Goal: Check status: Check status

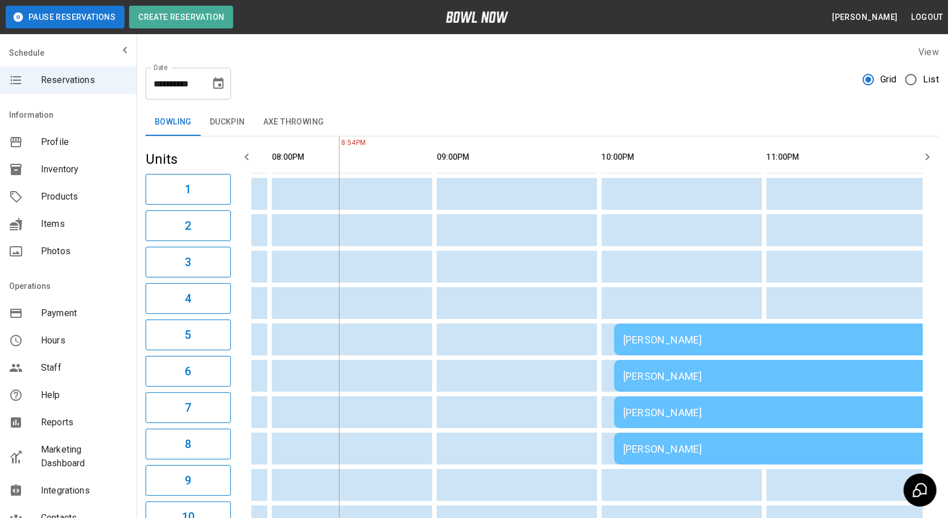
click at [691, 342] on div "[PERSON_NAME]" at bounding box center [777, 340] width 309 height 12
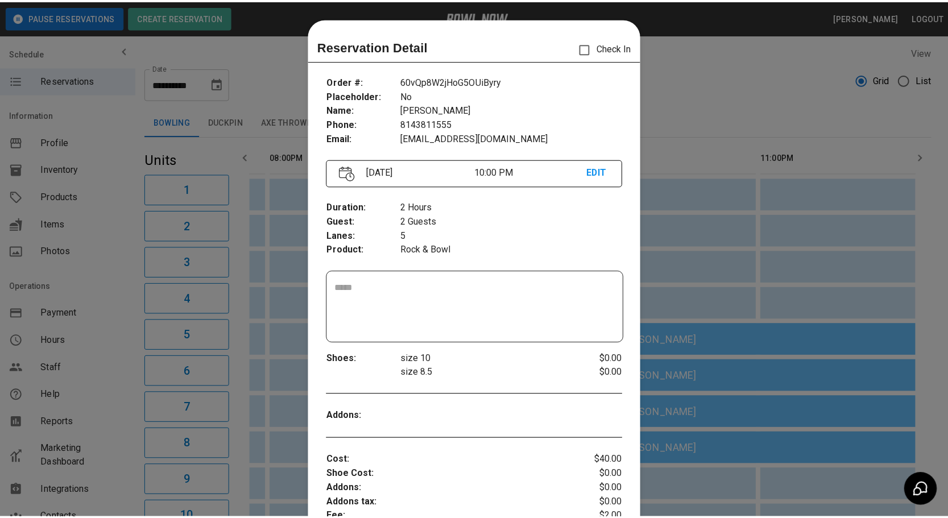
scroll to position [18, 0]
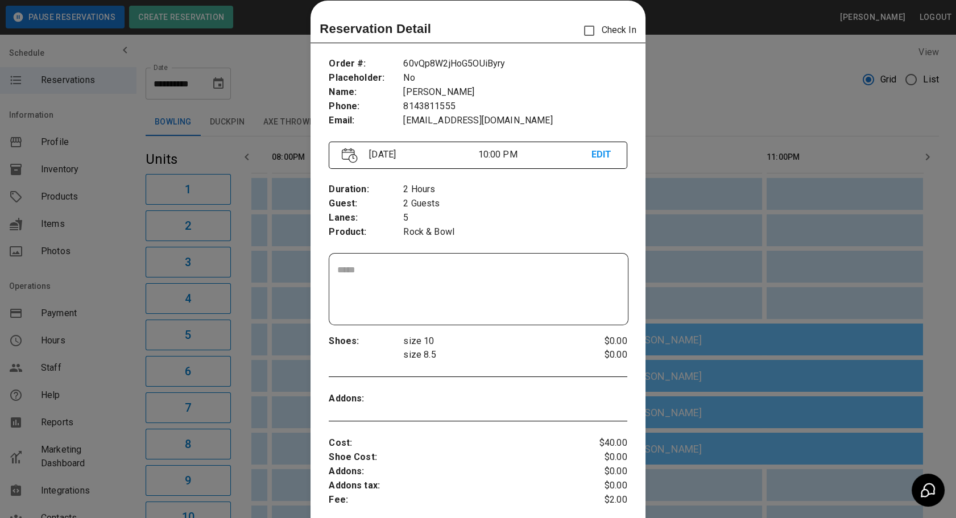
click at [708, 251] on div at bounding box center [478, 259] width 956 height 518
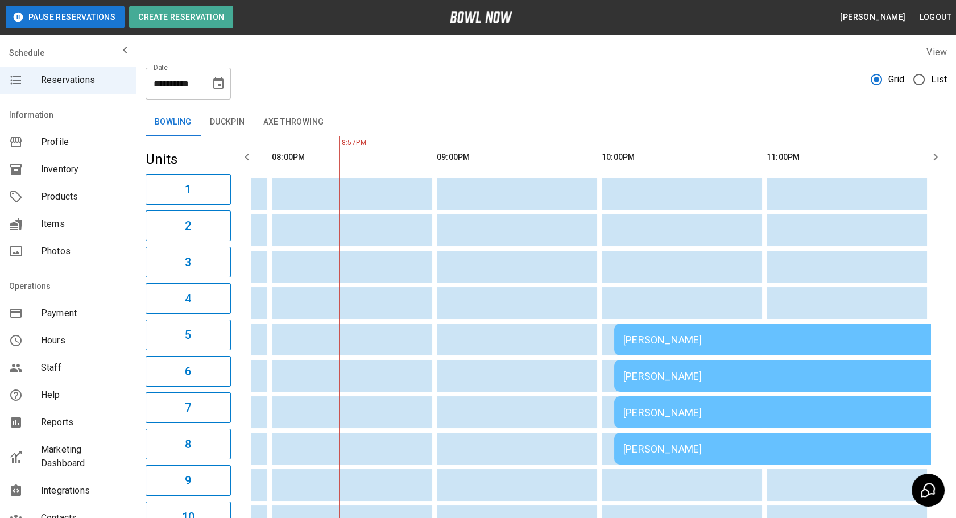
scroll to position [0, 1462]
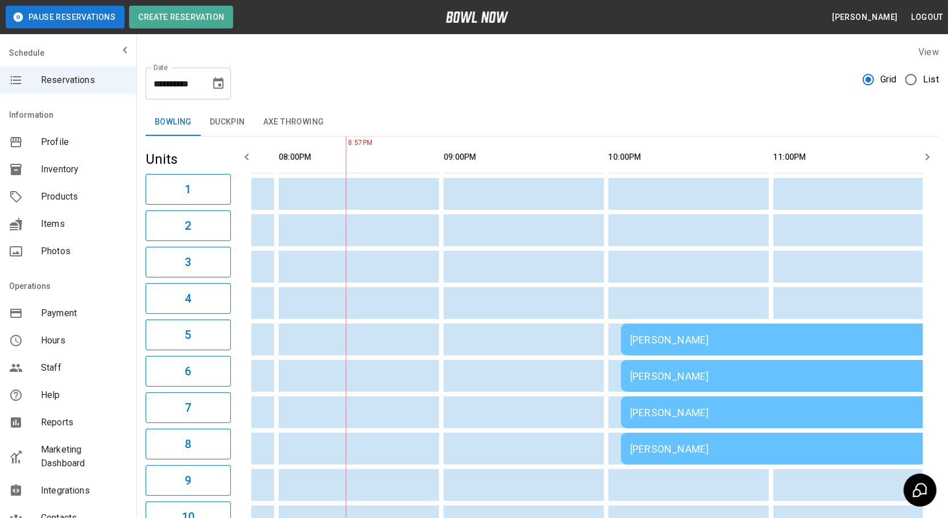
click at [679, 379] on div "[PERSON_NAME]" at bounding box center [784, 376] width 309 height 12
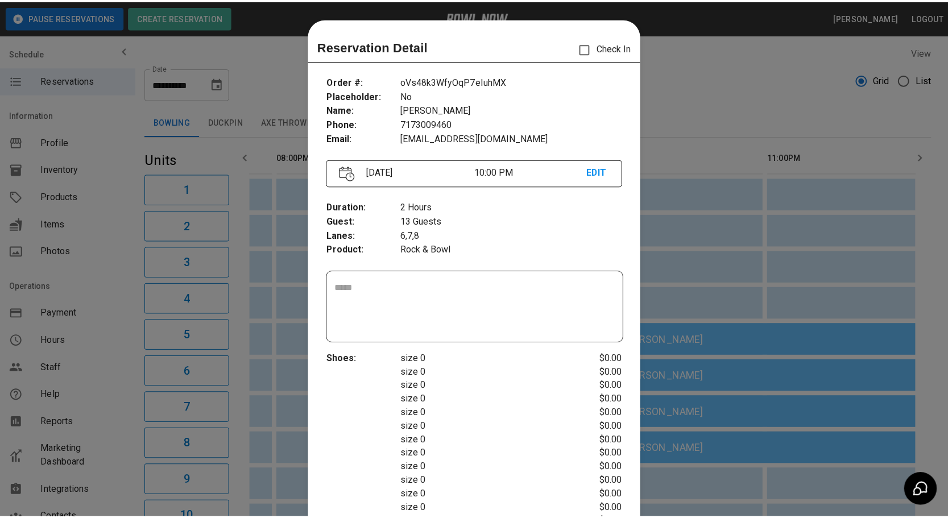
scroll to position [18, 0]
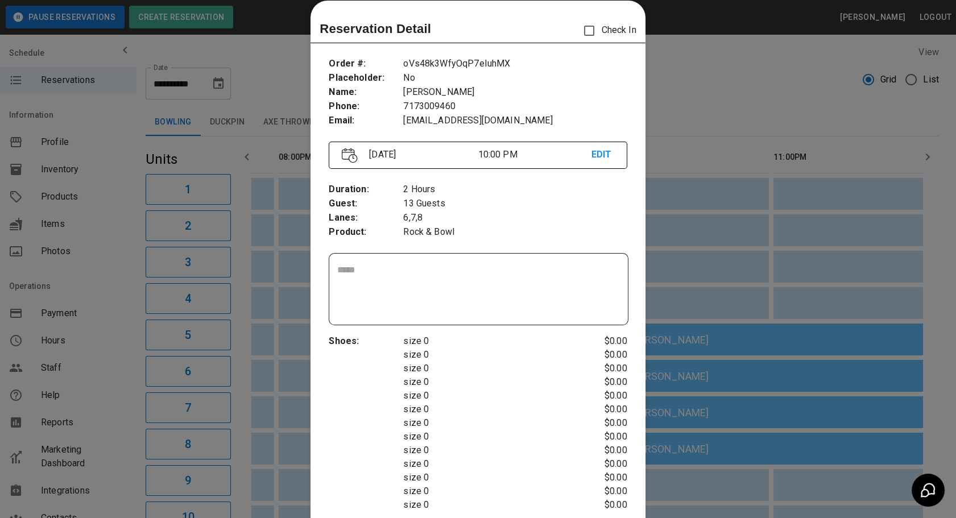
click at [689, 250] on div at bounding box center [478, 259] width 956 height 518
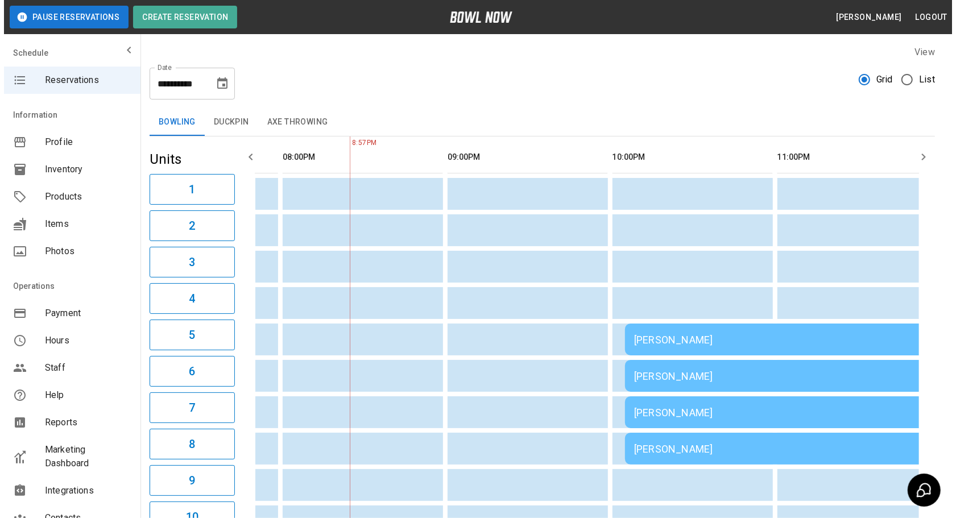
scroll to position [0, 1432]
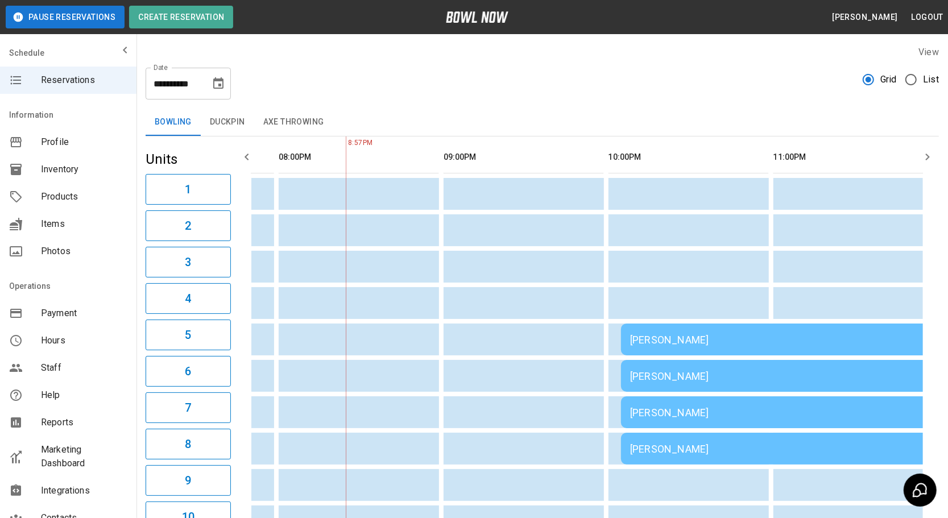
click at [637, 324] on td "[PERSON_NAME]" at bounding box center [785, 340] width 328 height 32
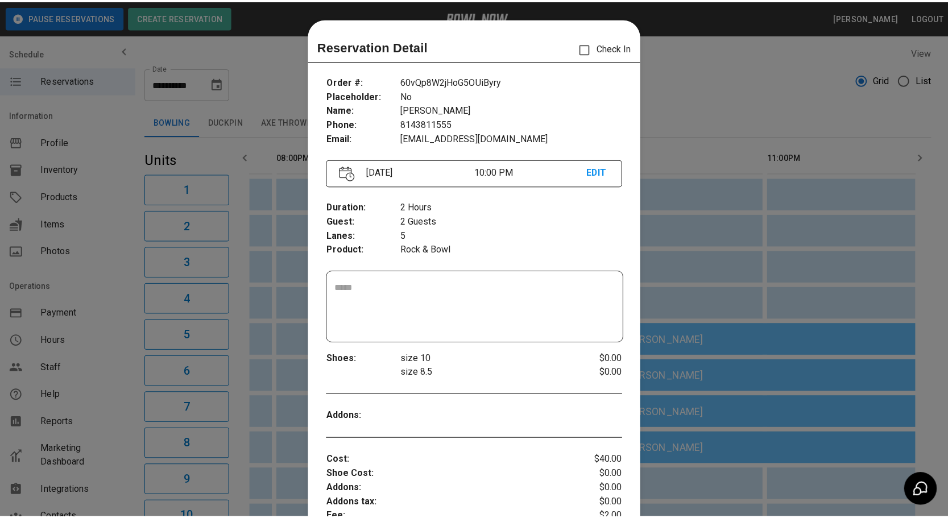
scroll to position [18, 0]
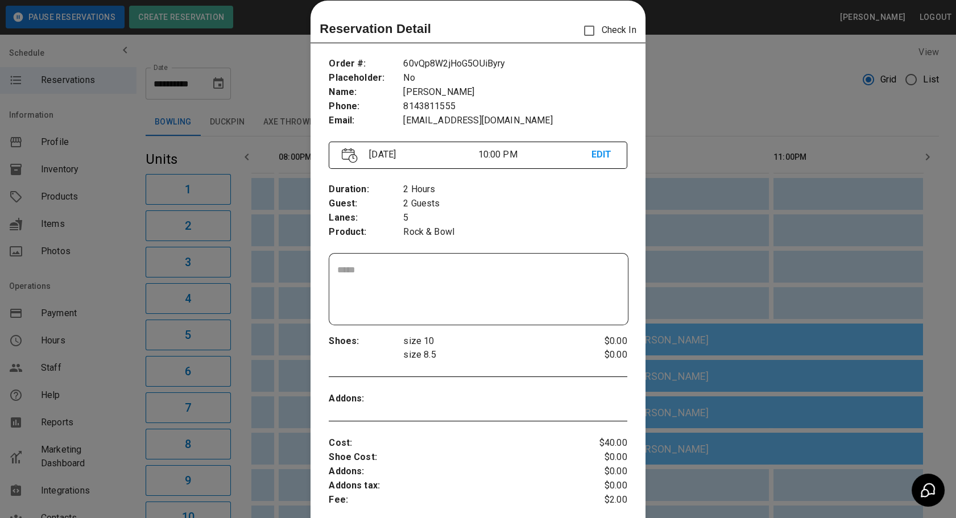
click at [675, 286] on div at bounding box center [478, 259] width 956 height 518
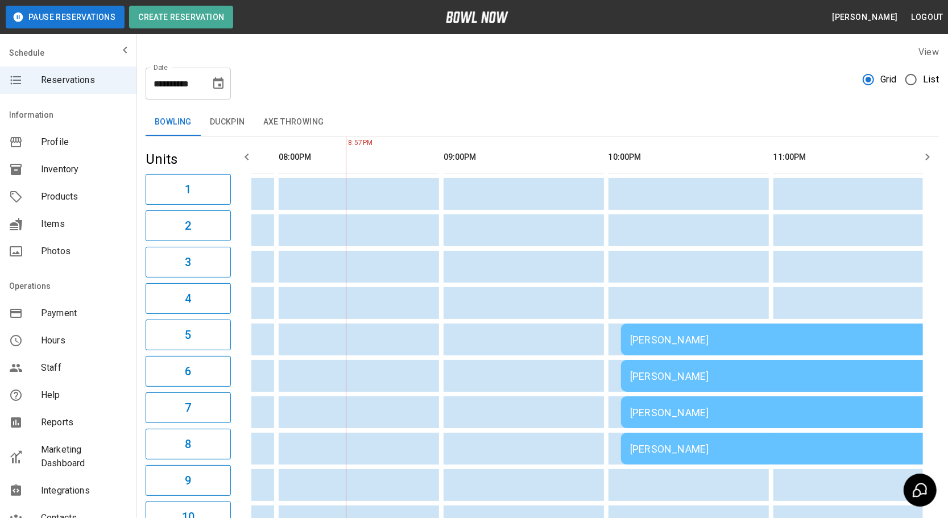
click at [207, 82] on button "Choose date, selected date is Aug 9, 2025" at bounding box center [218, 83] width 23 height 23
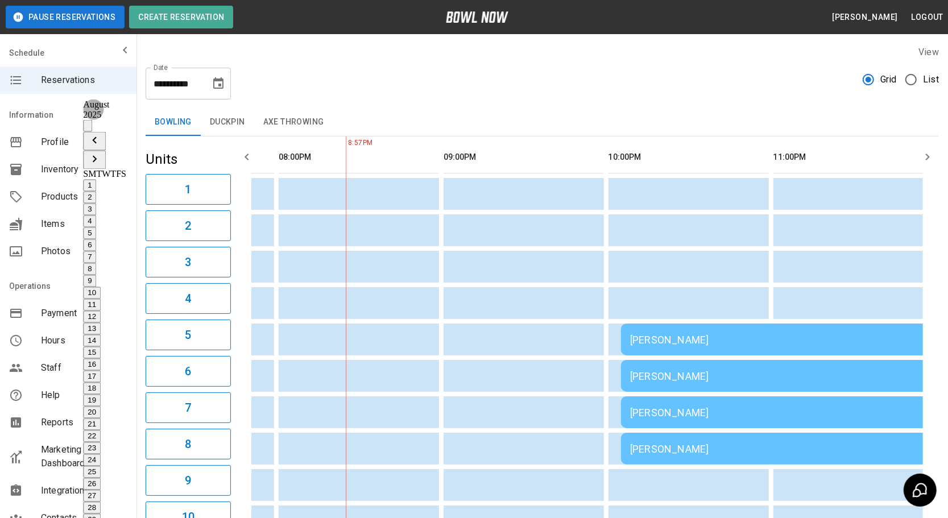
click at [101, 287] on button "10" at bounding box center [92, 293] width 18 height 12
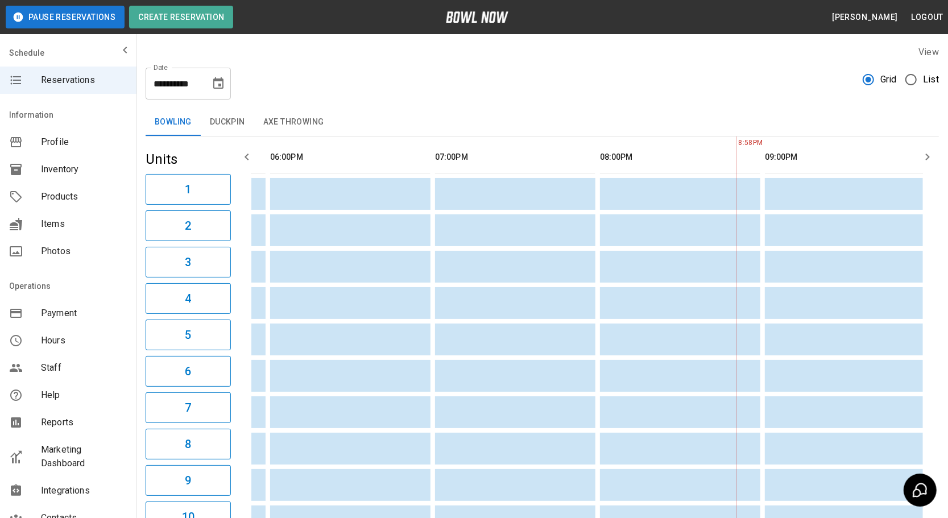
scroll to position [0, 1140]
click at [250, 155] on icon "button" at bounding box center [247, 157] width 14 height 14
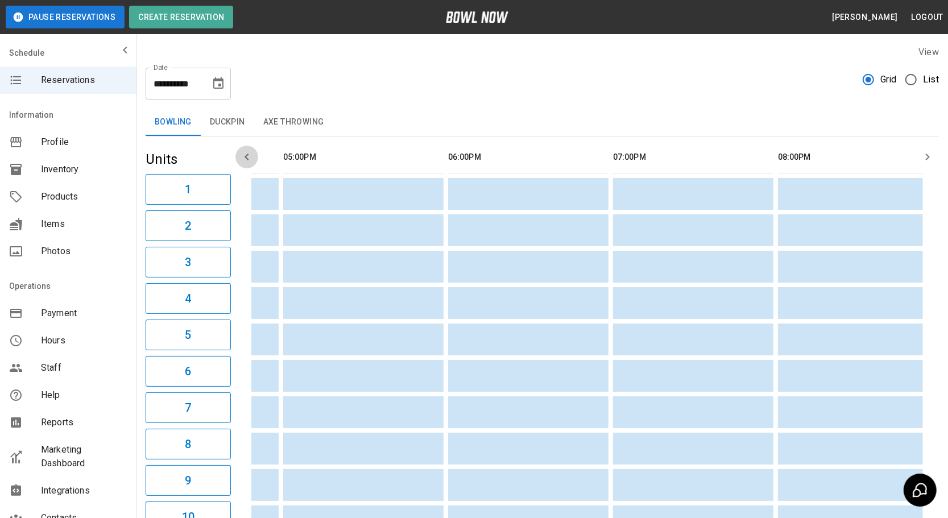
click at [250, 155] on icon "button" at bounding box center [247, 157] width 14 height 14
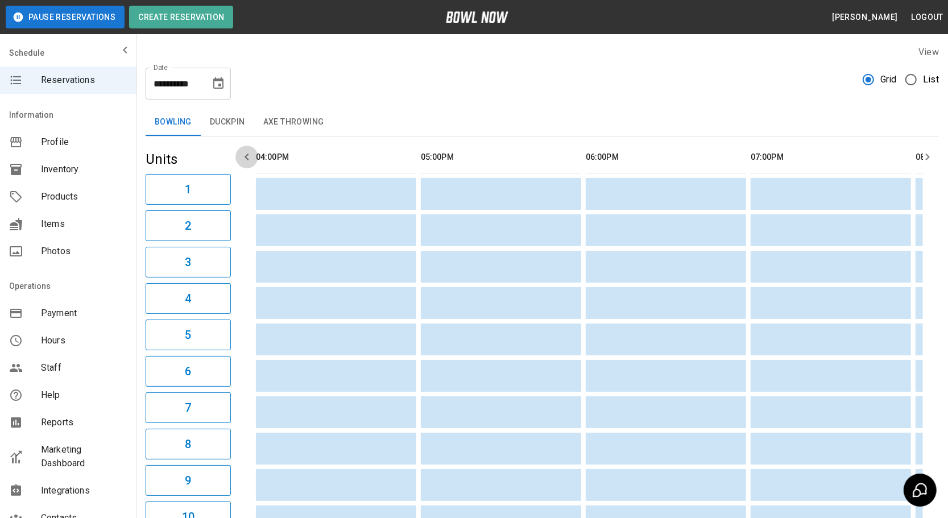
click at [250, 155] on icon "button" at bounding box center [247, 157] width 14 height 14
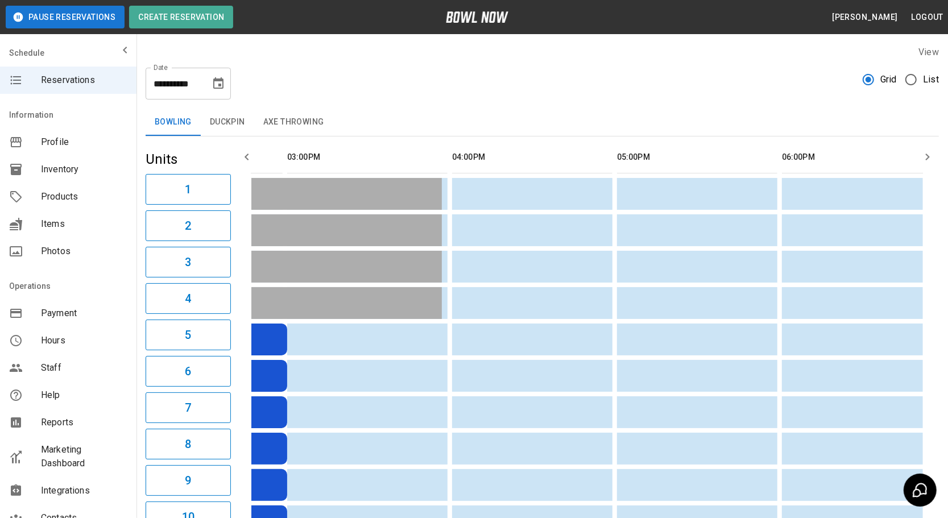
click at [250, 155] on icon "button" at bounding box center [247, 157] width 14 height 14
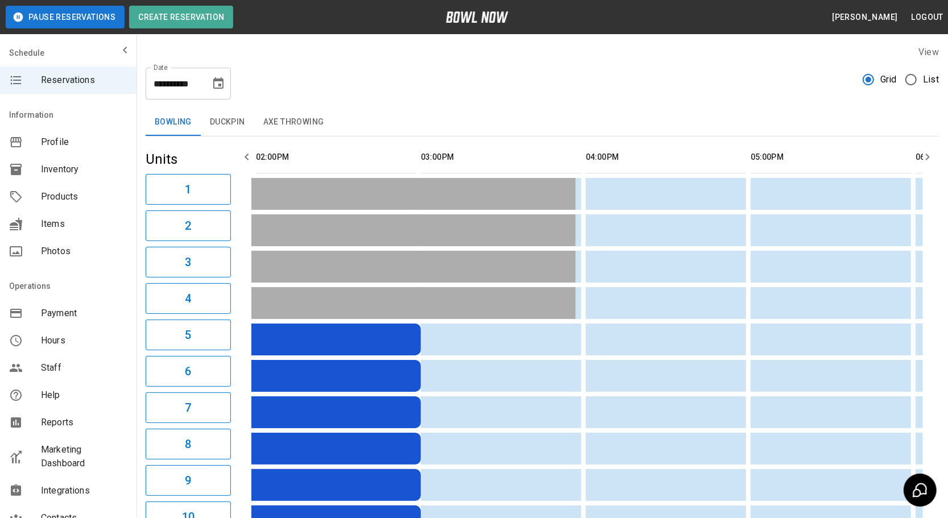
click at [250, 155] on icon "button" at bounding box center [247, 157] width 14 height 14
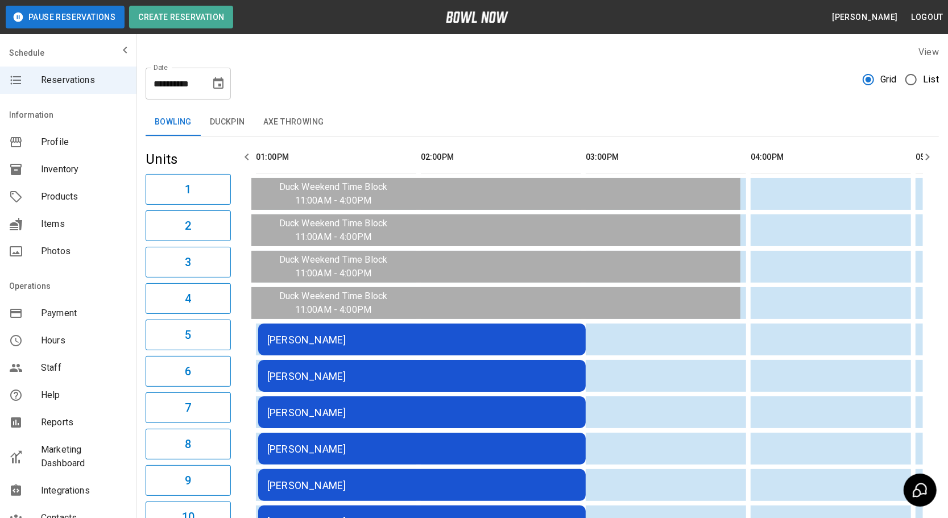
click at [250, 155] on icon "button" at bounding box center [247, 157] width 14 height 14
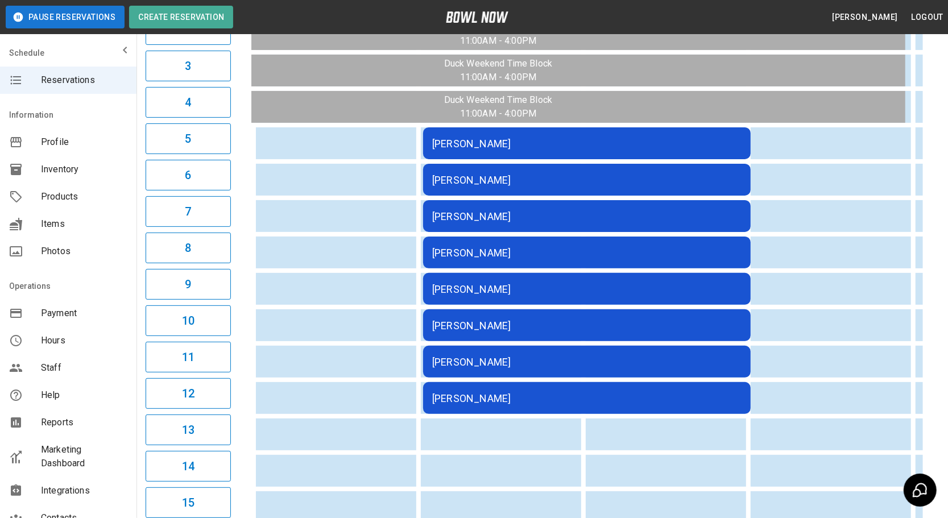
scroll to position [258, 0]
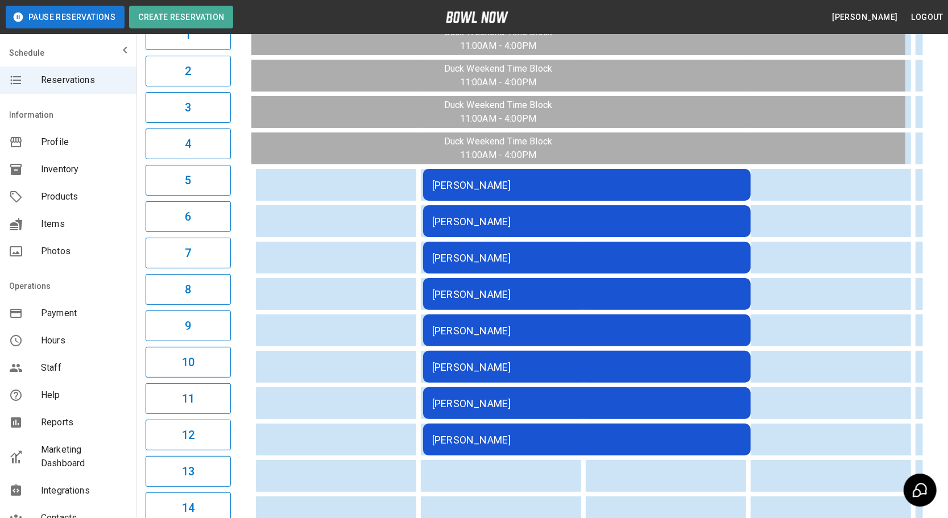
click at [506, 191] on div "[PERSON_NAME]" at bounding box center [586, 185] width 309 height 12
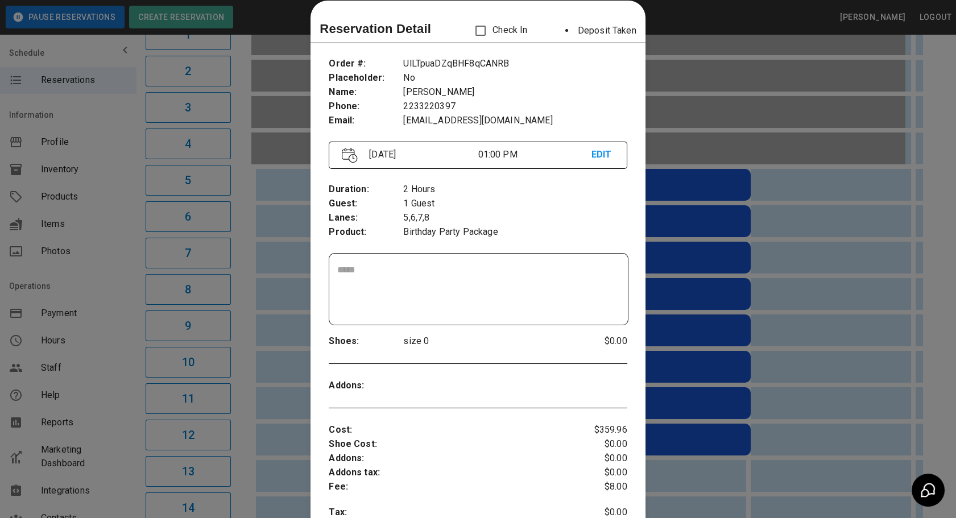
click at [758, 286] on div at bounding box center [478, 259] width 956 height 518
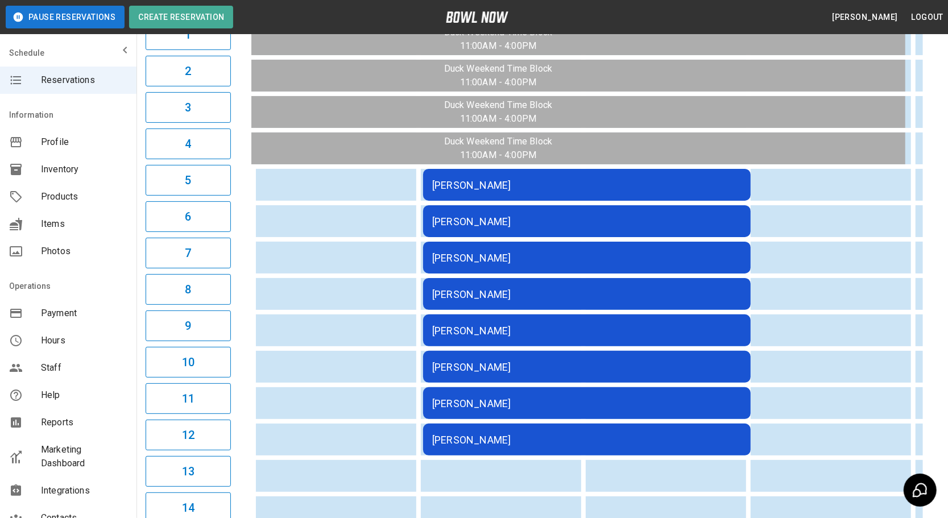
click at [506, 315] on td "[PERSON_NAME]" at bounding box center [587, 331] width 328 height 32
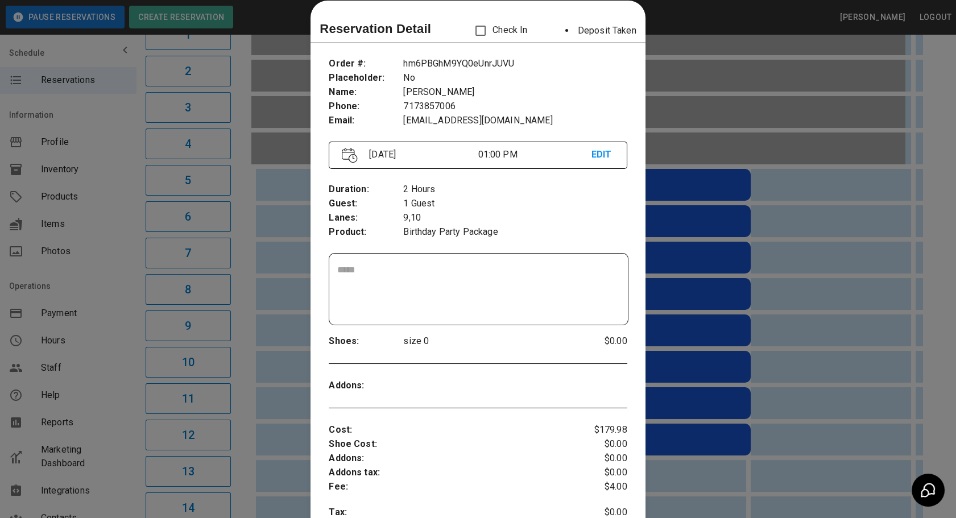
click at [829, 324] on div at bounding box center [478, 259] width 956 height 518
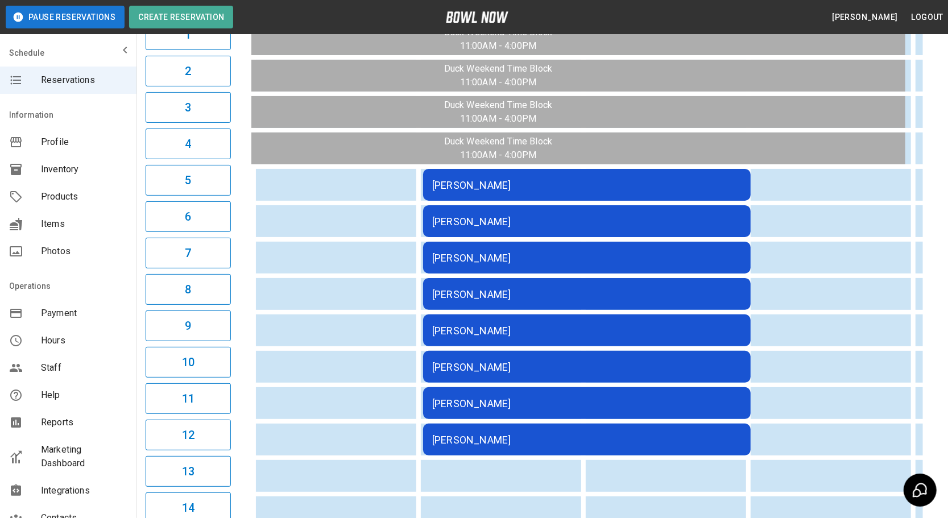
click at [619, 398] on div "[PERSON_NAME]" at bounding box center [586, 404] width 309 height 12
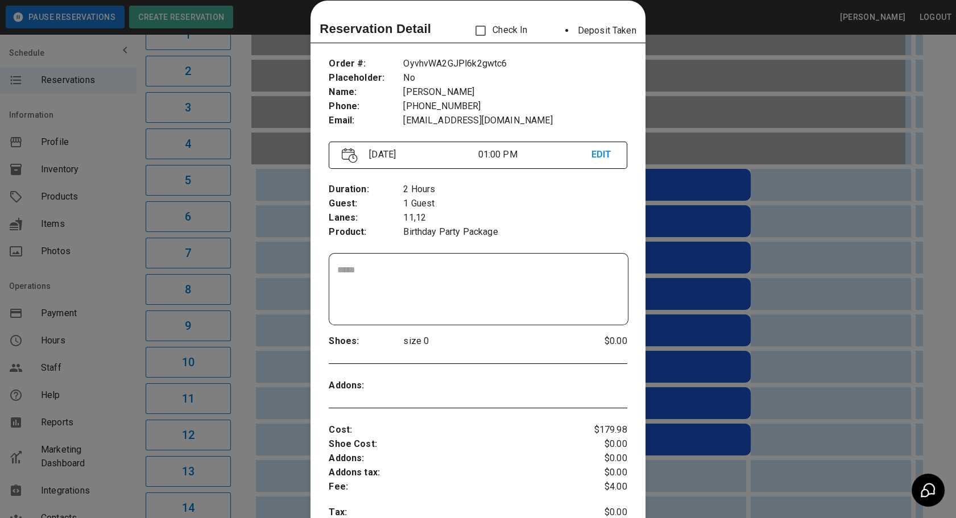
click at [770, 258] on div at bounding box center [478, 259] width 956 height 518
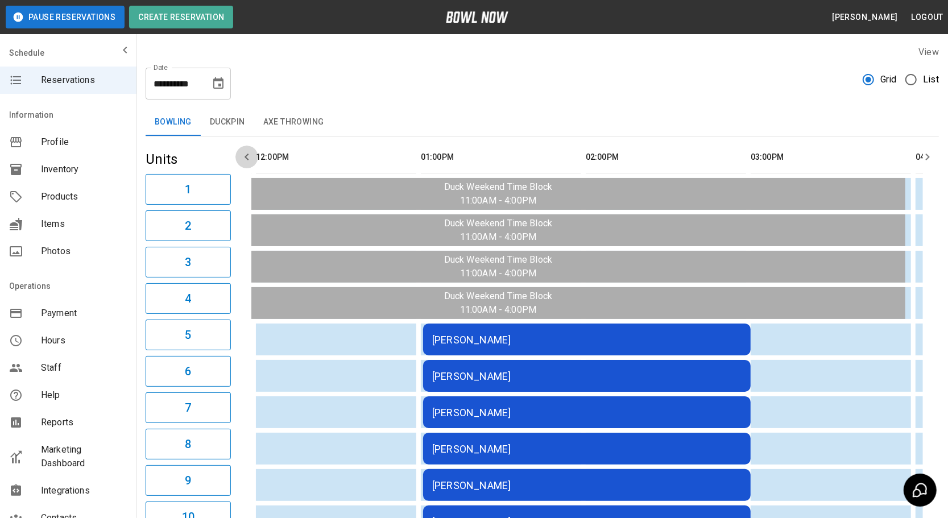
click at [251, 161] on icon "button" at bounding box center [247, 157] width 14 height 14
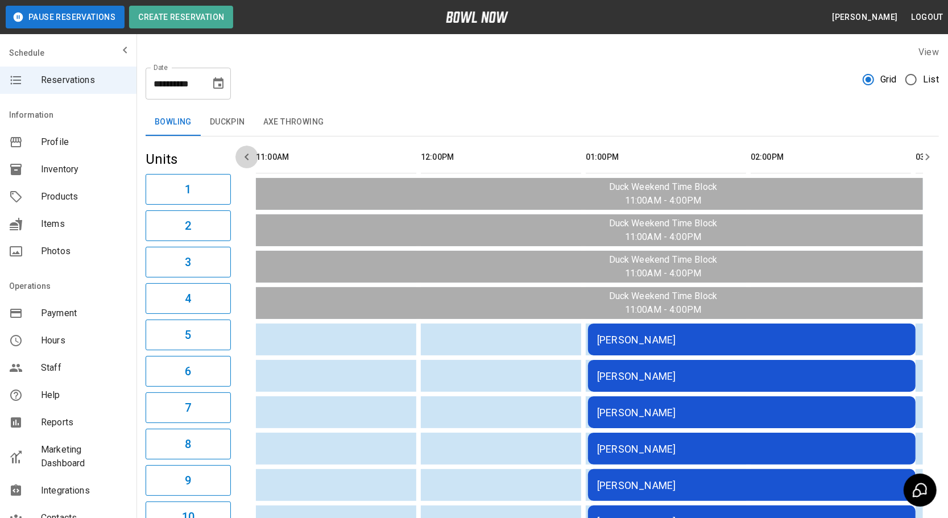
click at [251, 161] on icon "button" at bounding box center [247, 157] width 14 height 14
click at [937, 154] on button "button" at bounding box center [927, 157] width 23 height 23
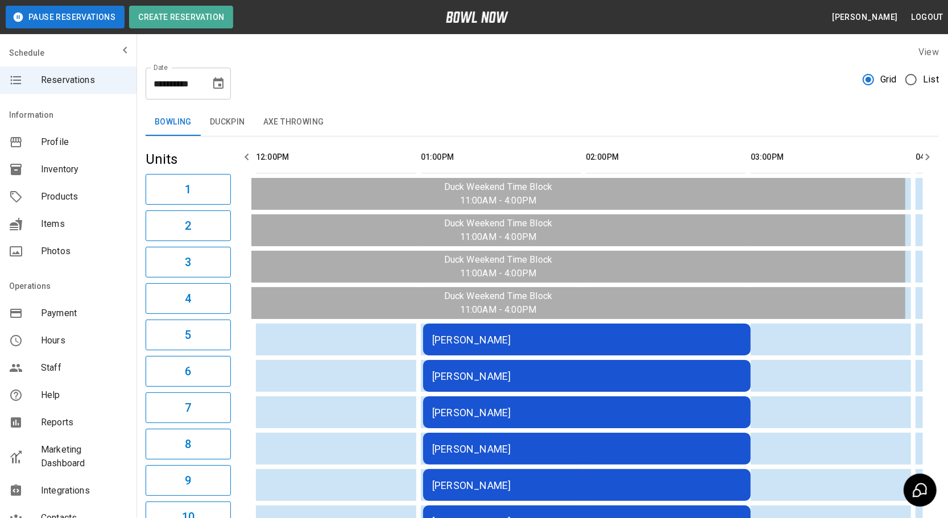
click at [229, 81] on div "**********" at bounding box center [188, 84] width 85 height 32
click at [226, 81] on button "Choose date, selected date is Aug 10, 2025" at bounding box center [218, 83] width 23 height 23
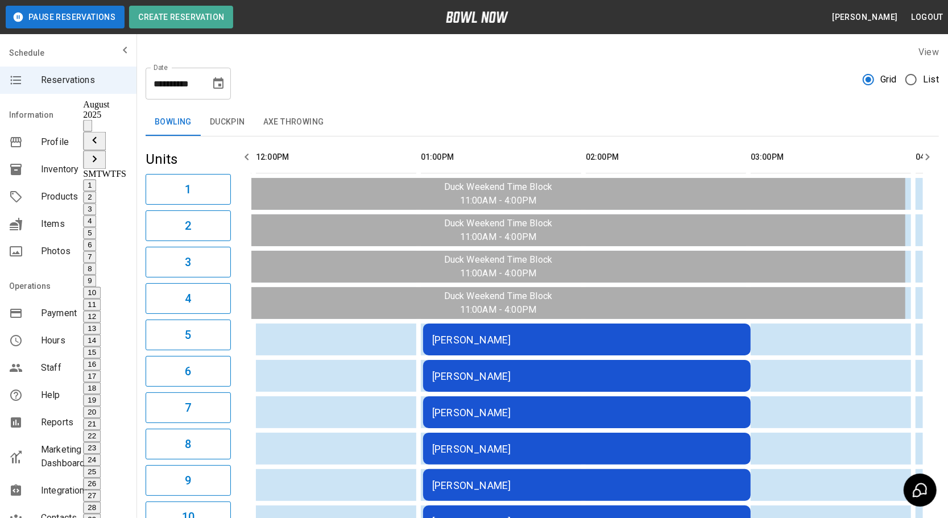
click at [764, 167] on th "sticky table" at bounding box center [773, 157] width 37 height 32
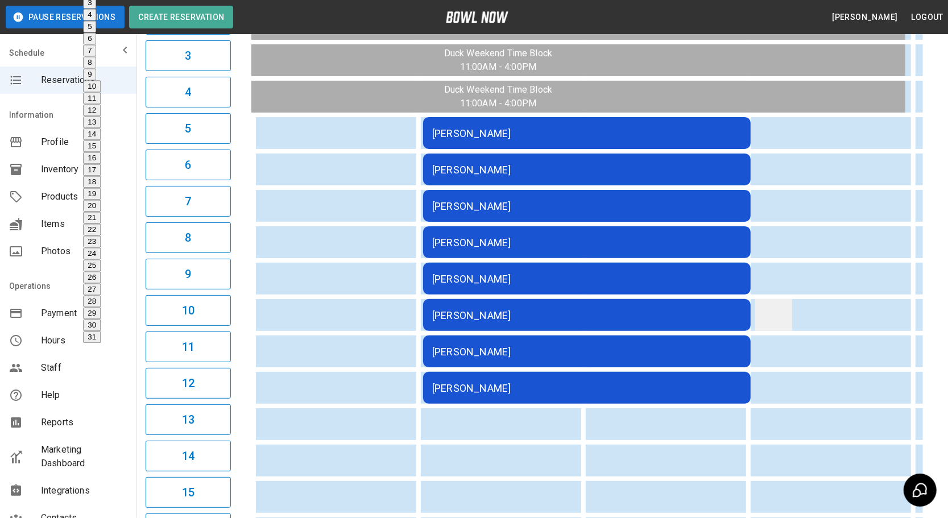
click at [783, 318] on td "sticky table" at bounding box center [773, 315] width 37 height 32
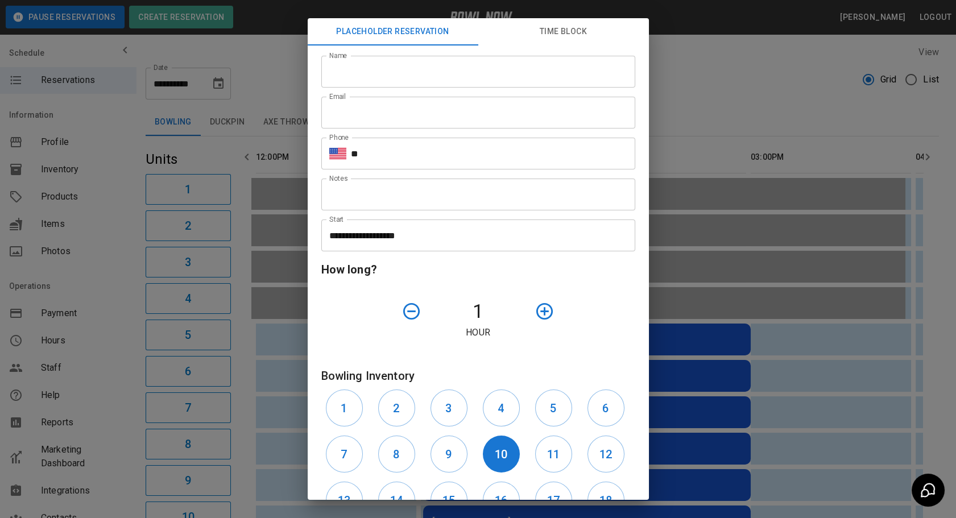
click at [742, 268] on div "**********" at bounding box center [478, 259] width 956 height 518
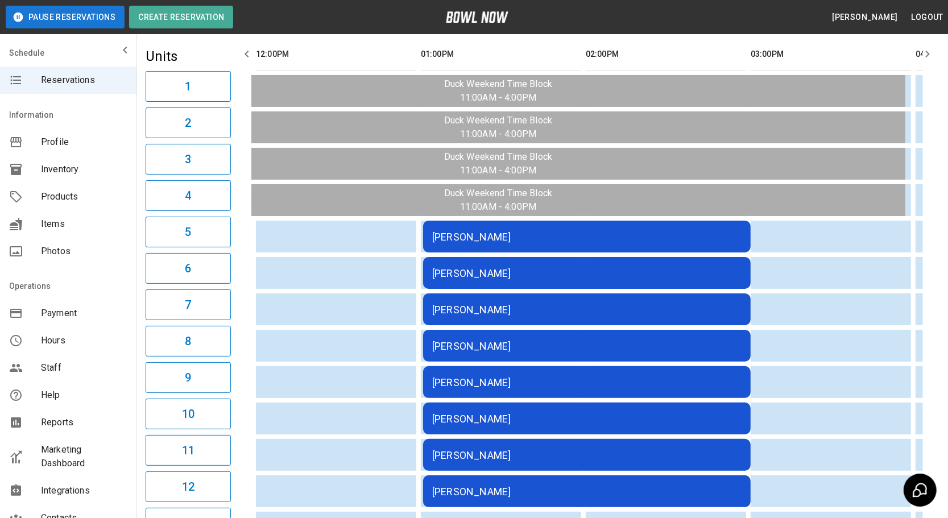
click at [512, 451] on div "[PERSON_NAME]" at bounding box center [586, 455] width 309 height 12
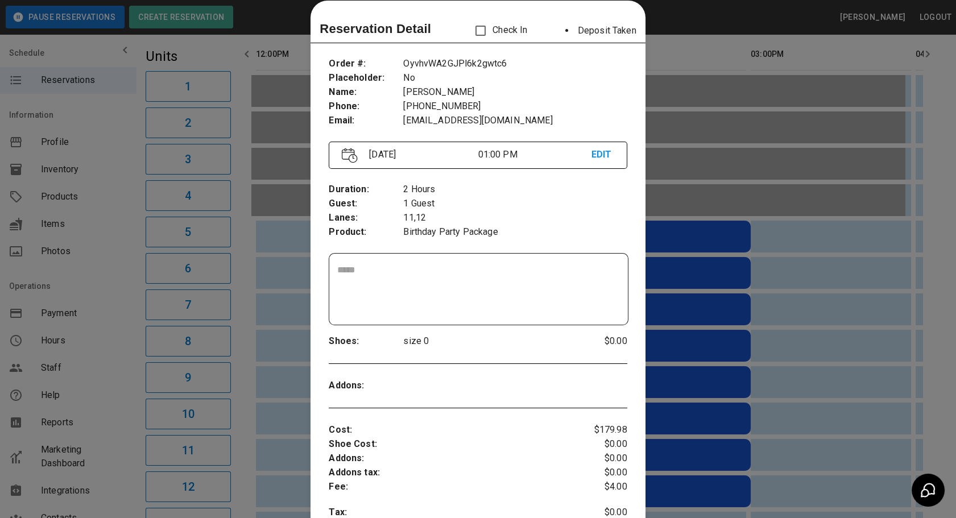
click at [751, 387] on div at bounding box center [478, 259] width 956 height 518
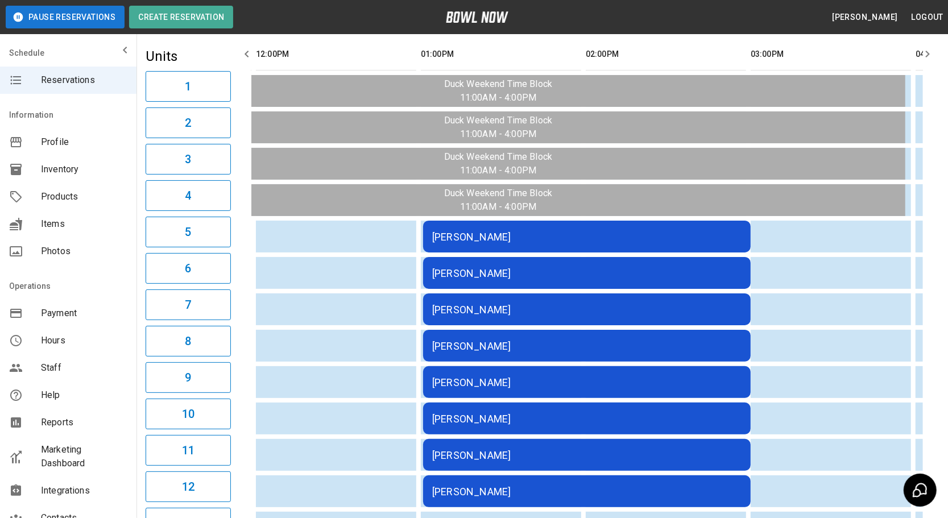
click at [493, 387] on td "[PERSON_NAME]" at bounding box center [587, 382] width 328 height 32
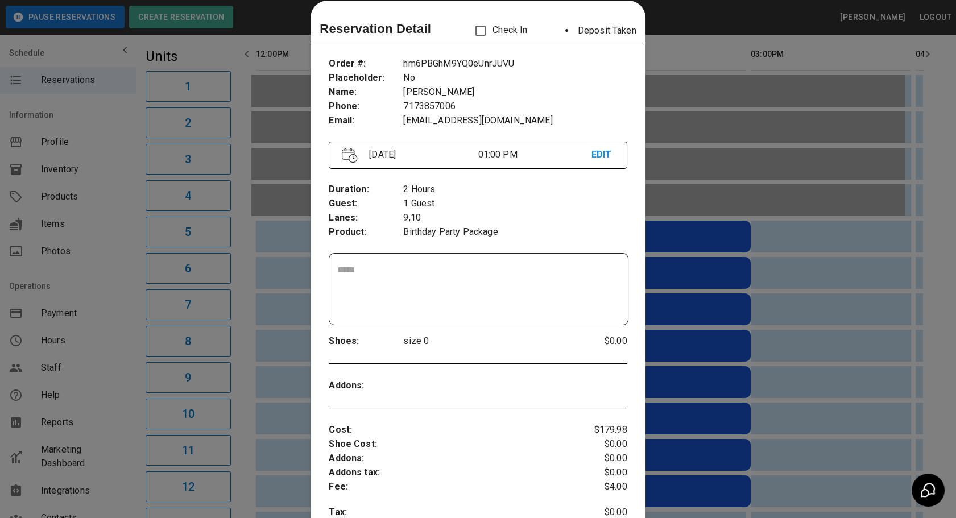
click at [766, 367] on div at bounding box center [478, 259] width 956 height 518
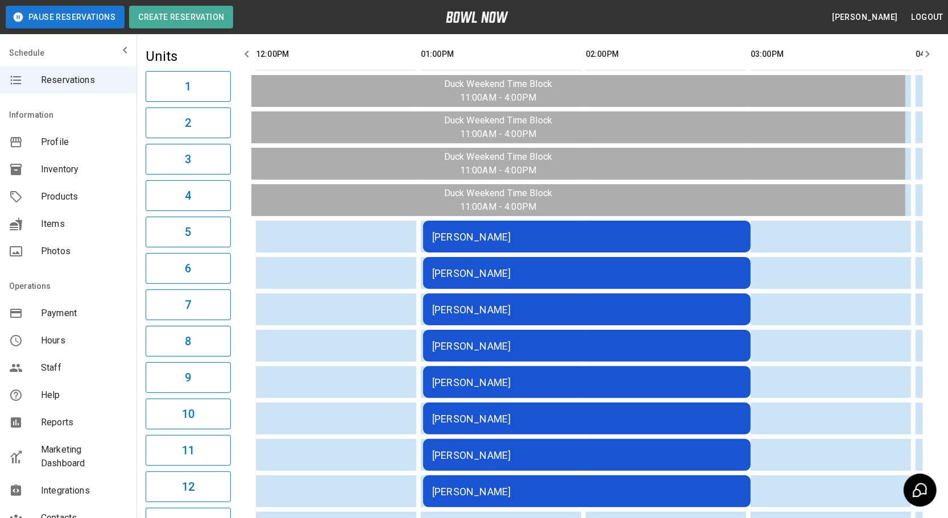
click at [533, 253] on td "[PERSON_NAME]" at bounding box center [587, 237] width 328 height 32
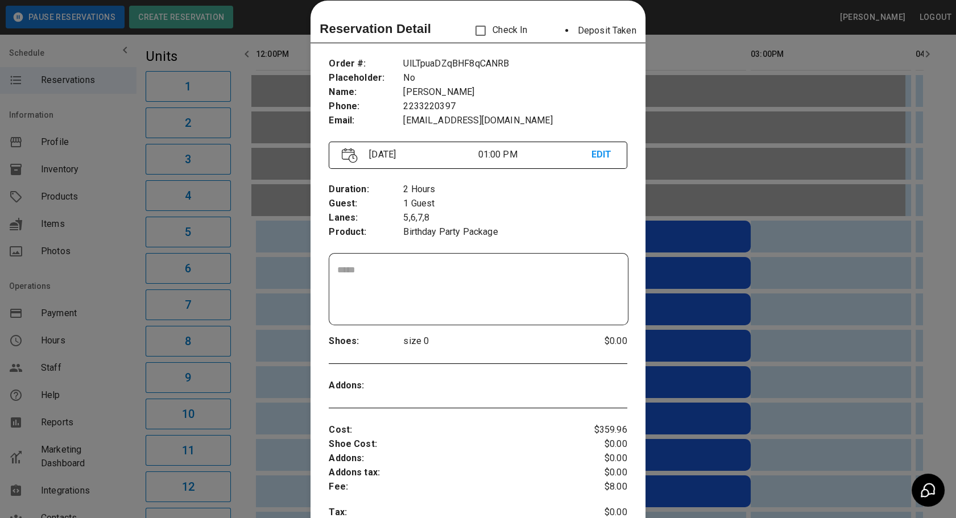
click at [701, 312] on div at bounding box center [478, 259] width 956 height 518
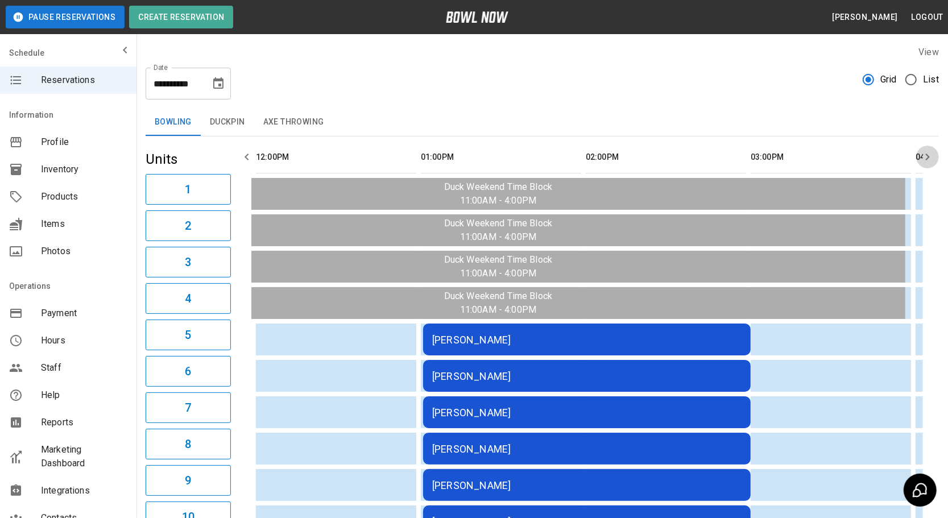
click at [939, 154] on button "button" at bounding box center [927, 157] width 23 height 23
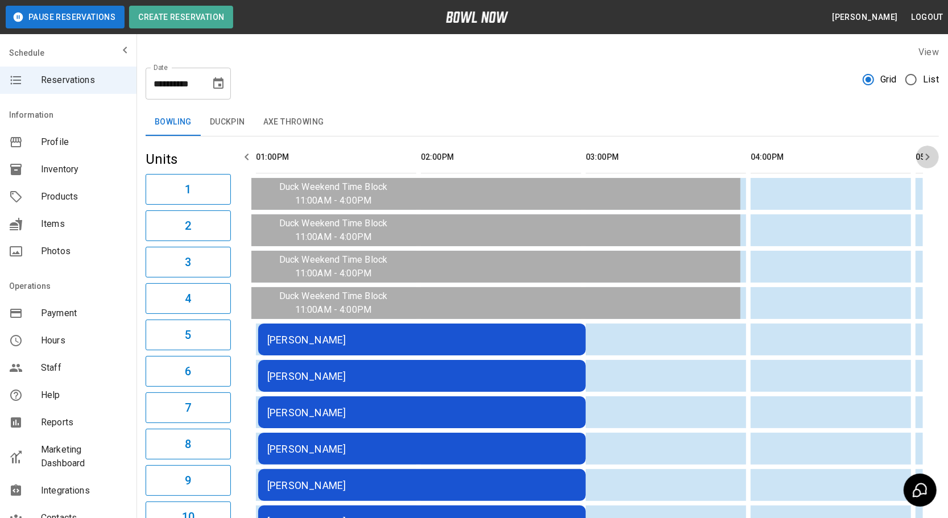
click at [939, 154] on button "button" at bounding box center [927, 157] width 23 height 23
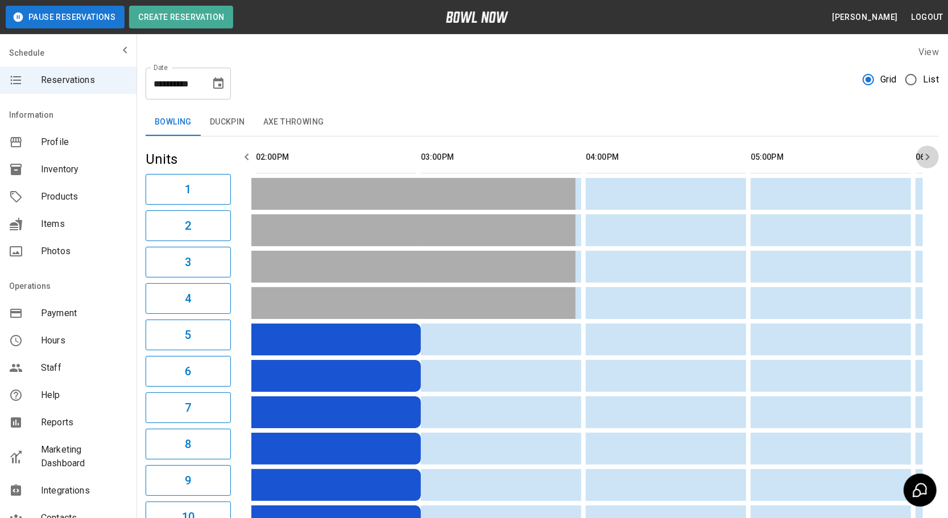
click at [939, 154] on button "button" at bounding box center [927, 157] width 23 height 23
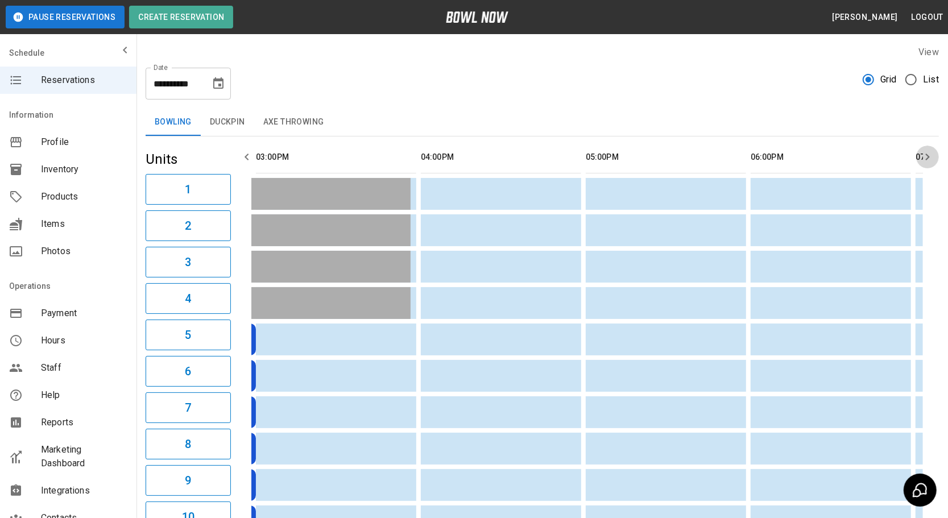
click at [939, 154] on button "button" at bounding box center [927, 157] width 23 height 23
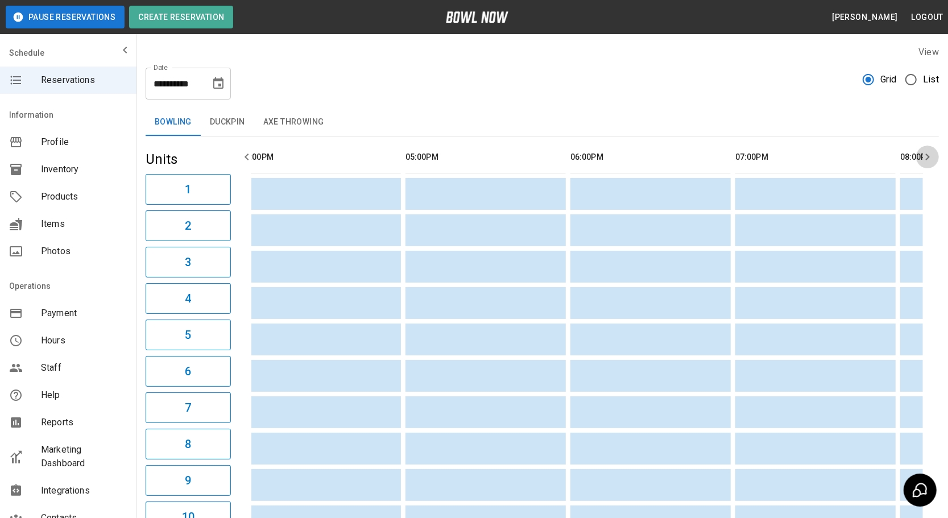
click at [939, 154] on button "button" at bounding box center [927, 157] width 23 height 23
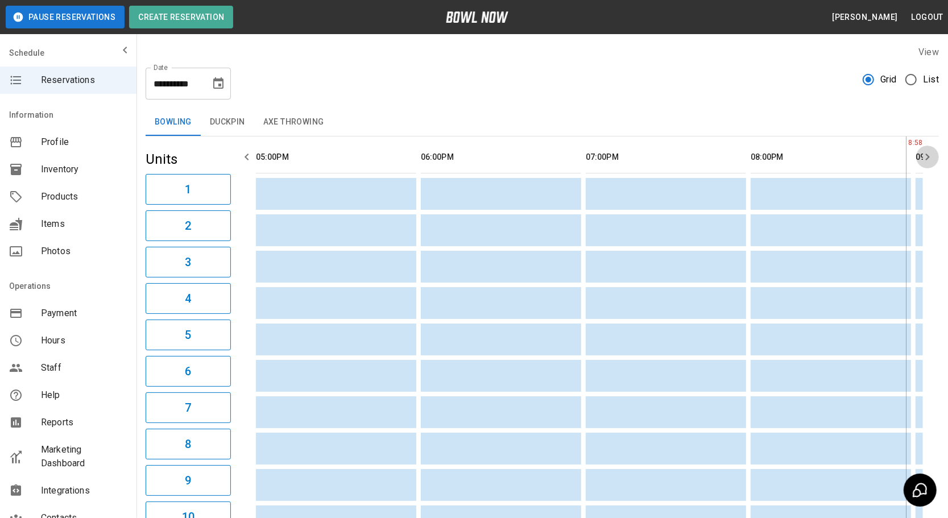
click at [939, 154] on button "button" at bounding box center [927, 157] width 23 height 23
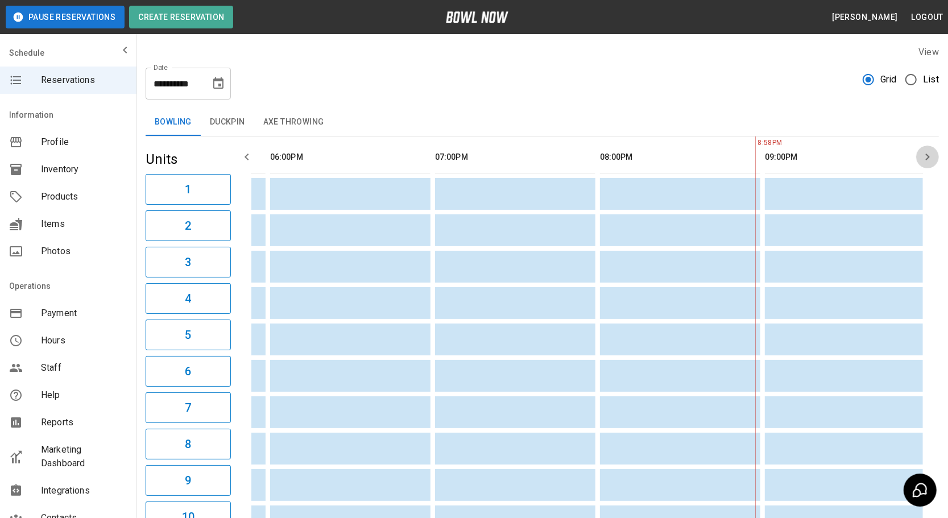
click at [939, 154] on button "button" at bounding box center [927, 157] width 23 height 23
click at [222, 76] on button "Choose date, selected date is Aug 10, 2025" at bounding box center [218, 83] width 23 height 23
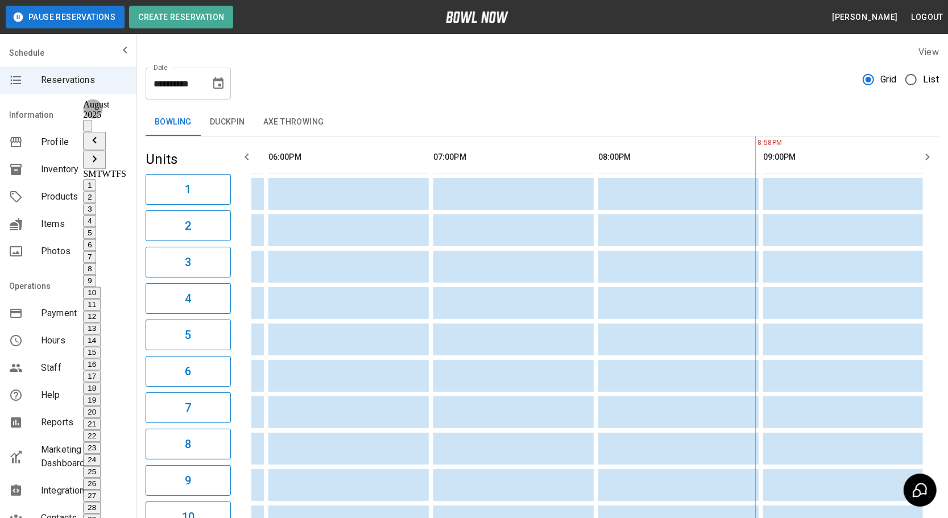
click at [96, 275] on button "9" at bounding box center [89, 281] width 13 height 12
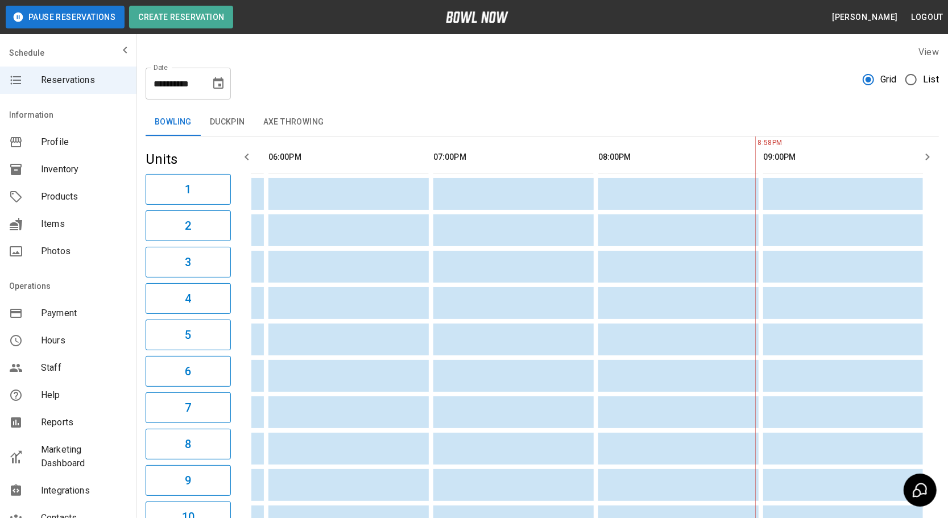
type input "**********"
click at [250, 154] on icon "button" at bounding box center [247, 157] width 14 height 14
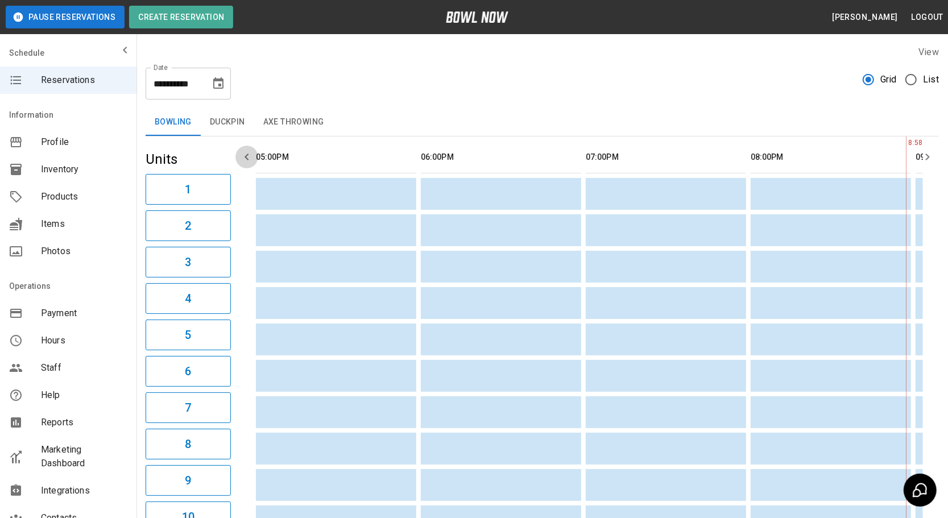
click at [250, 154] on icon "button" at bounding box center [247, 157] width 14 height 14
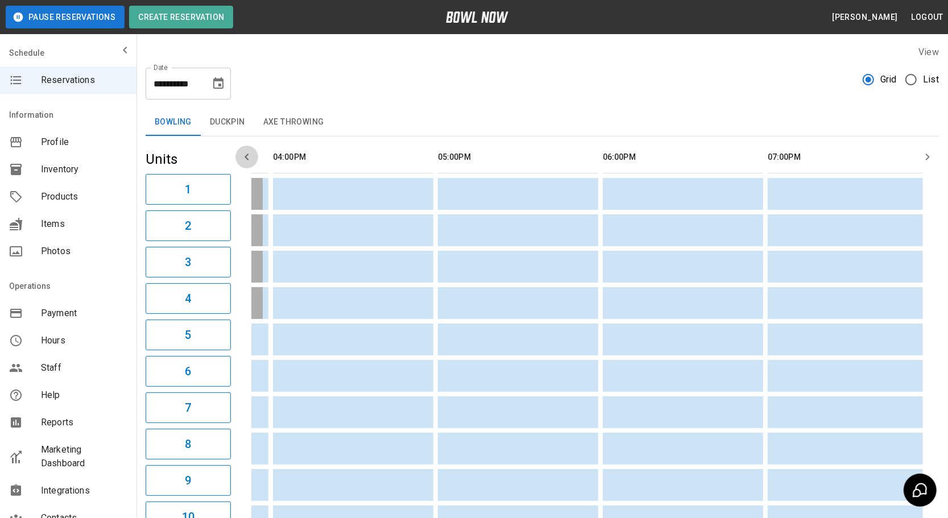
click at [250, 154] on icon "button" at bounding box center [247, 157] width 14 height 14
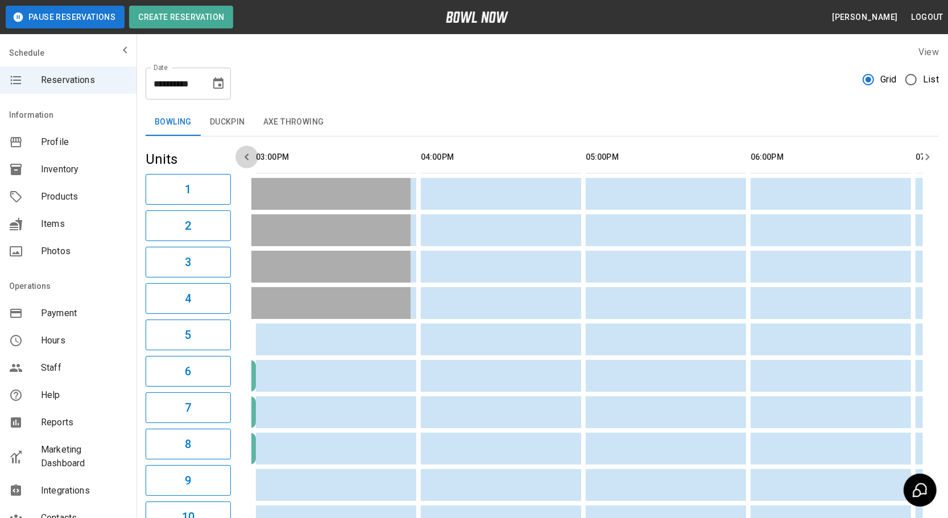
click at [250, 154] on icon "button" at bounding box center [247, 157] width 14 height 14
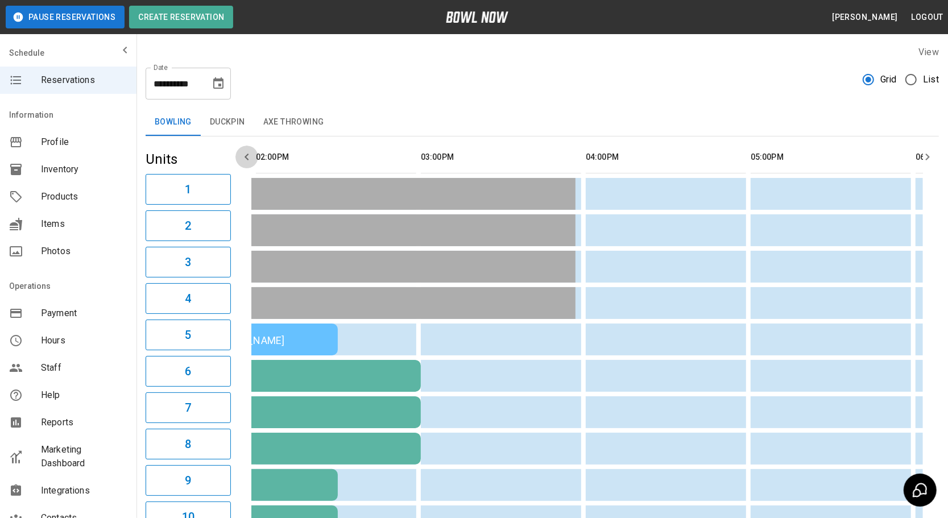
click at [250, 154] on icon "button" at bounding box center [247, 157] width 14 height 14
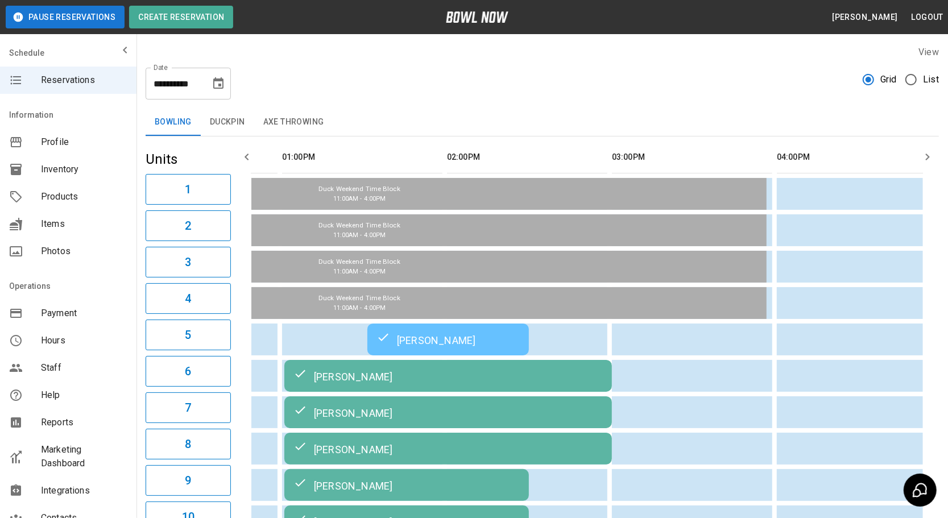
click at [250, 154] on icon "button" at bounding box center [247, 157] width 14 height 14
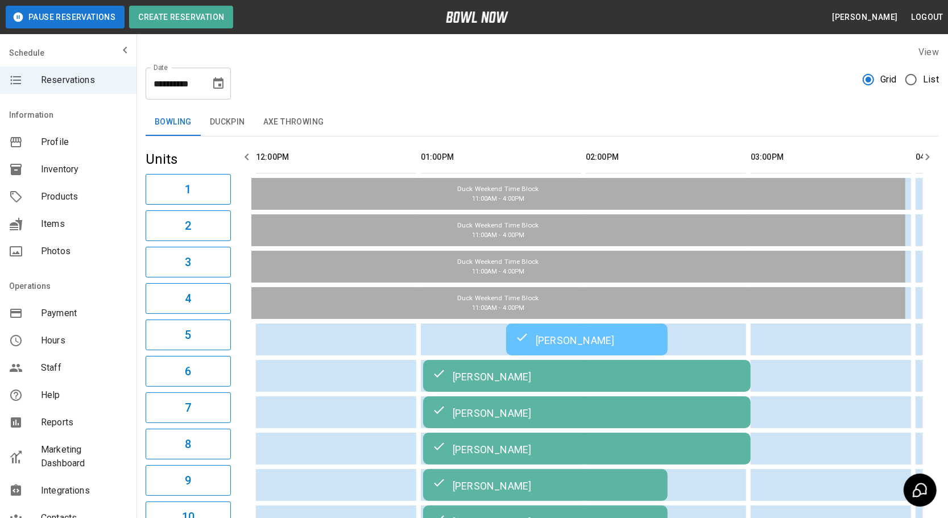
click at [931, 158] on icon "button" at bounding box center [928, 157] width 14 height 14
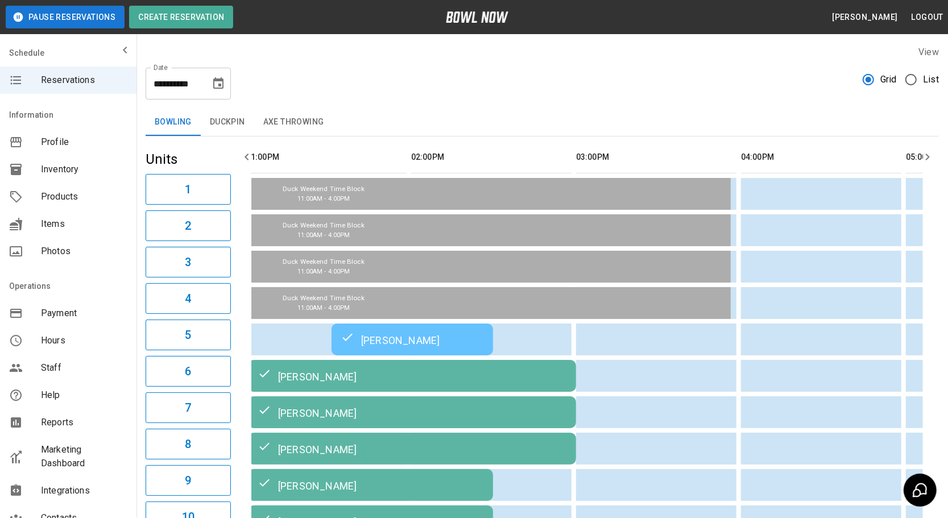
click at [931, 158] on icon "button" at bounding box center [928, 157] width 14 height 14
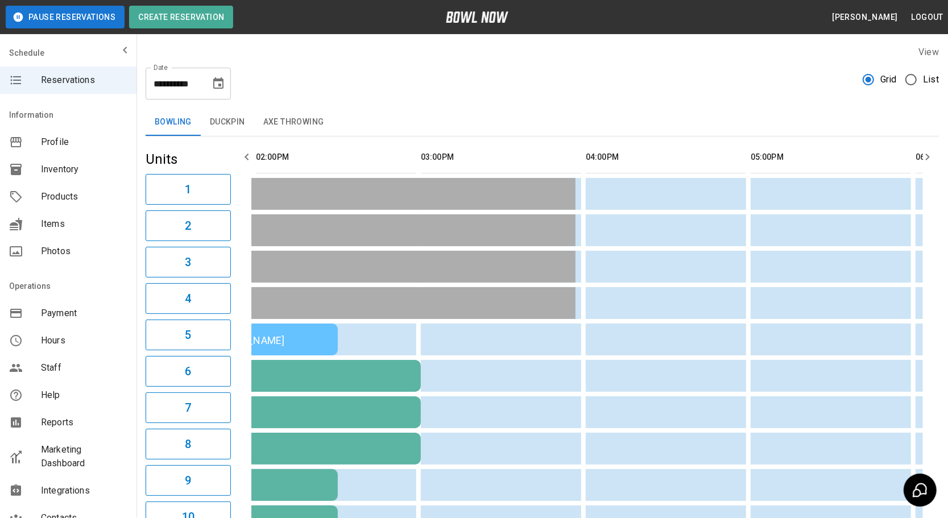
click at [931, 158] on icon "button" at bounding box center [928, 157] width 14 height 14
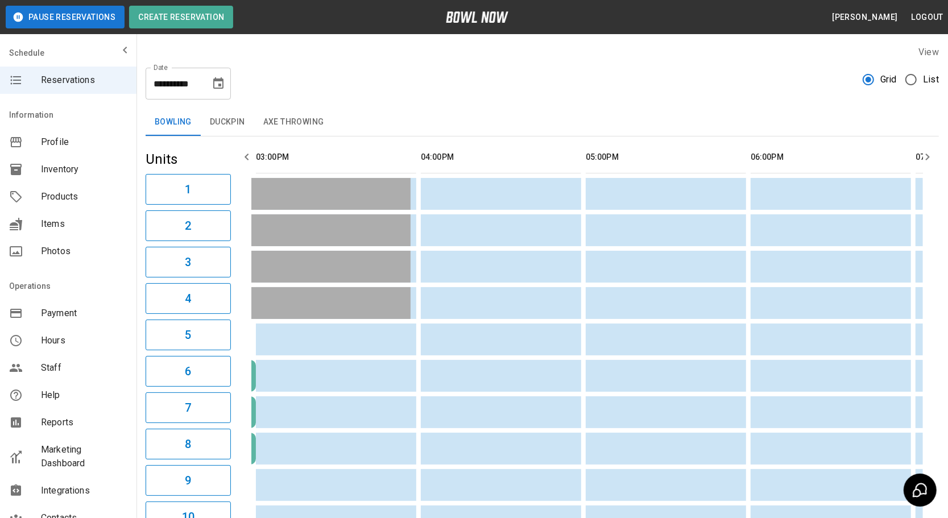
click at [931, 158] on icon "button" at bounding box center [928, 157] width 14 height 14
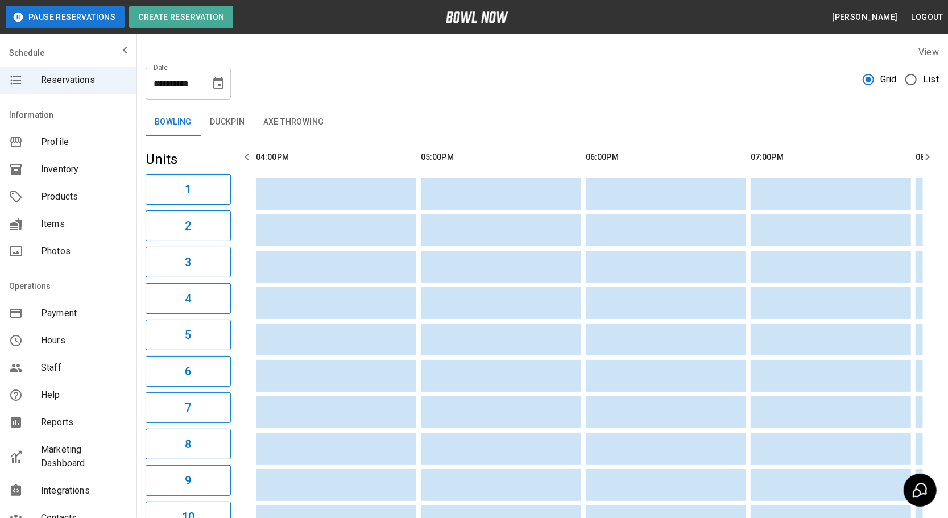
click at [931, 158] on icon "button" at bounding box center [928, 157] width 14 height 14
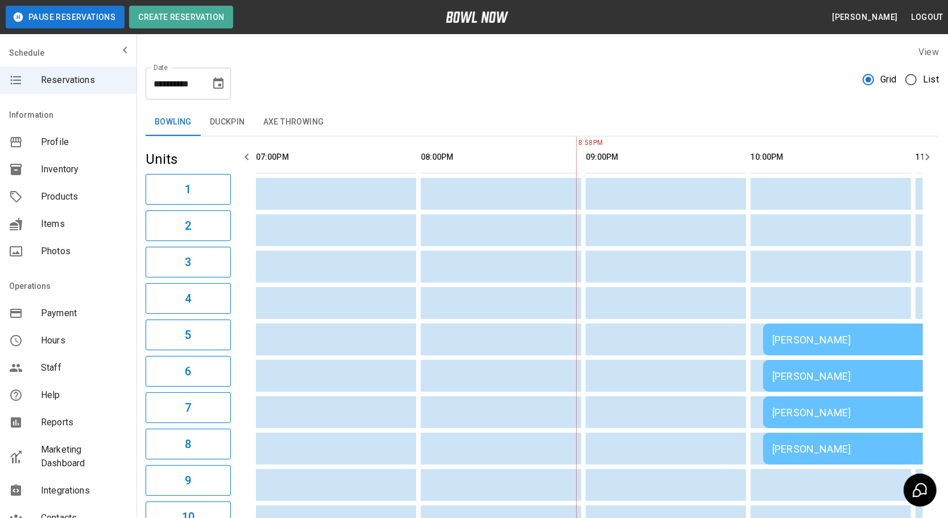
click at [931, 158] on icon "button" at bounding box center [928, 157] width 14 height 14
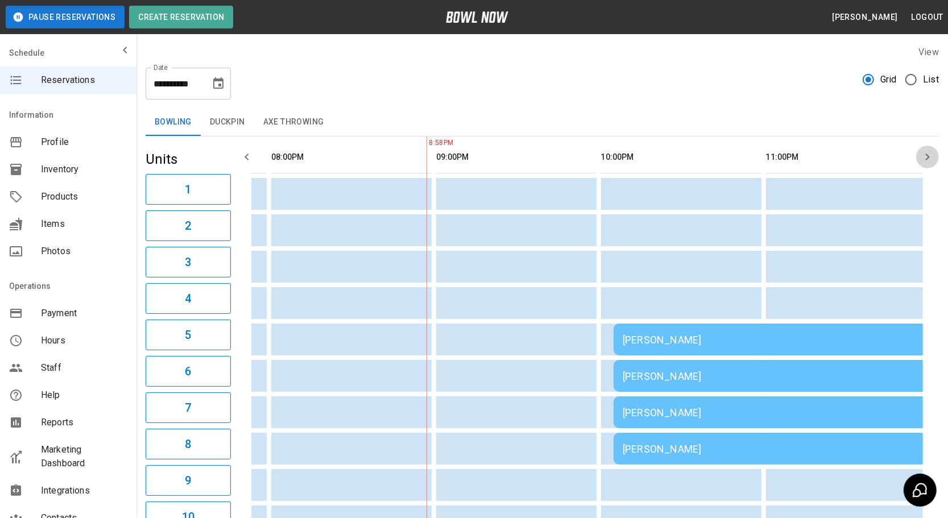
click at [931, 158] on icon "button" at bounding box center [928, 157] width 14 height 14
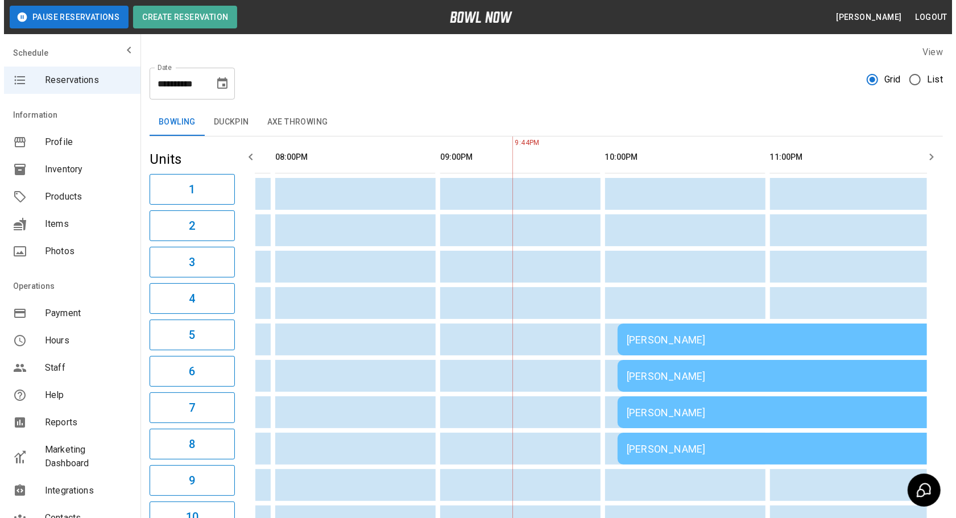
scroll to position [0, 1469]
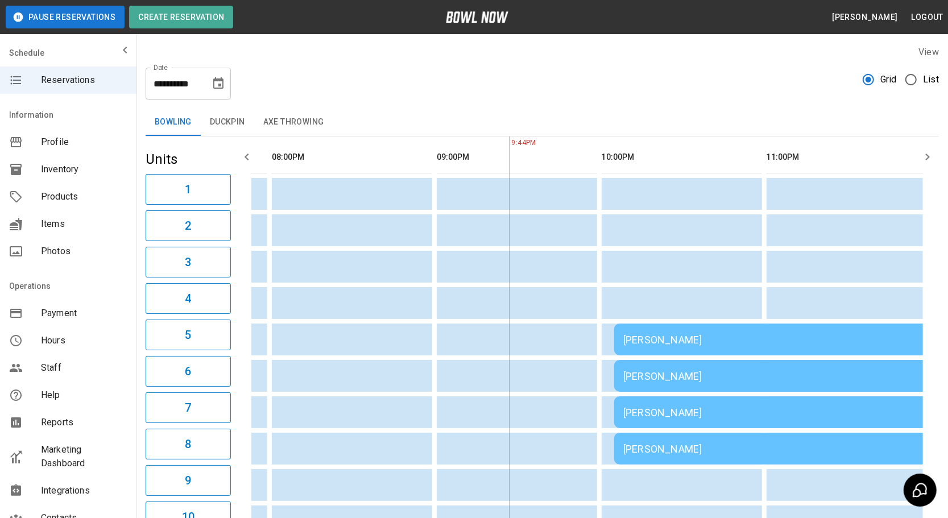
click at [659, 371] on div "[PERSON_NAME]" at bounding box center [777, 376] width 309 height 12
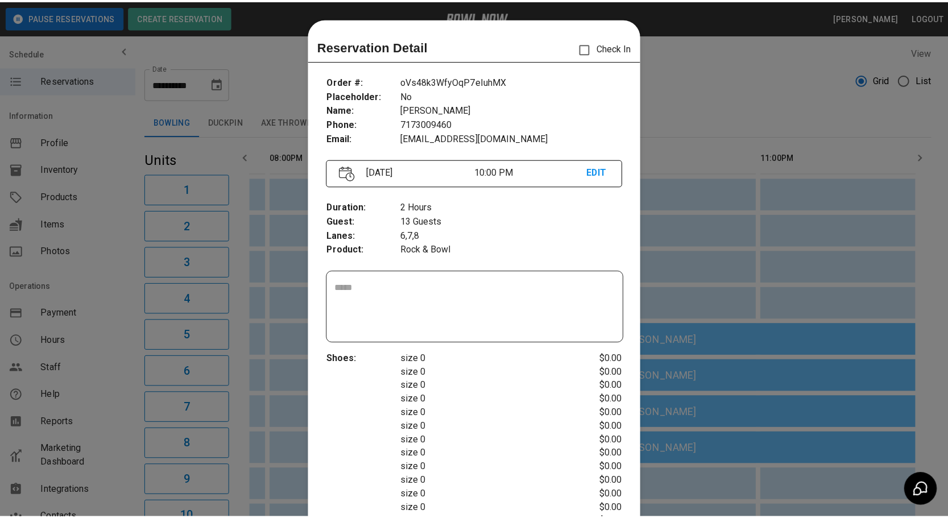
scroll to position [18, 0]
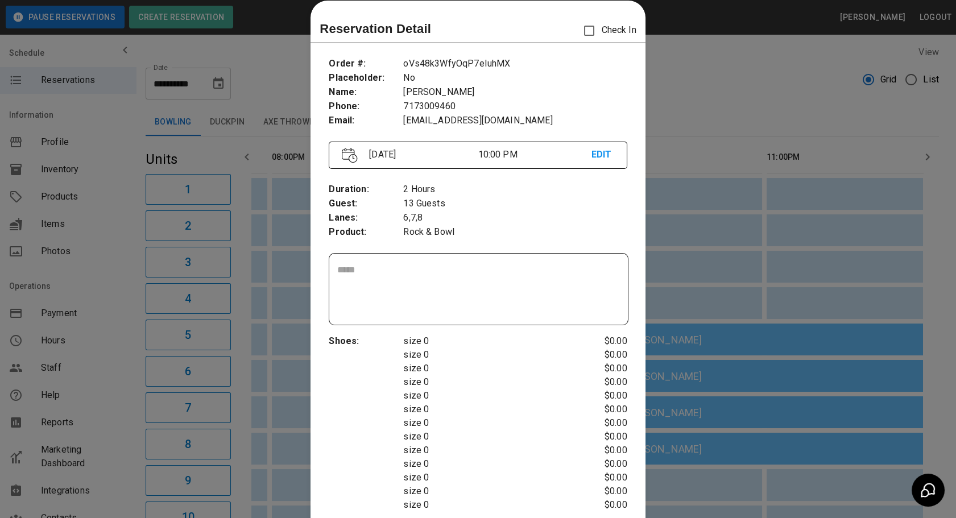
click at [791, 454] on div at bounding box center [478, 259] width 956 height 518
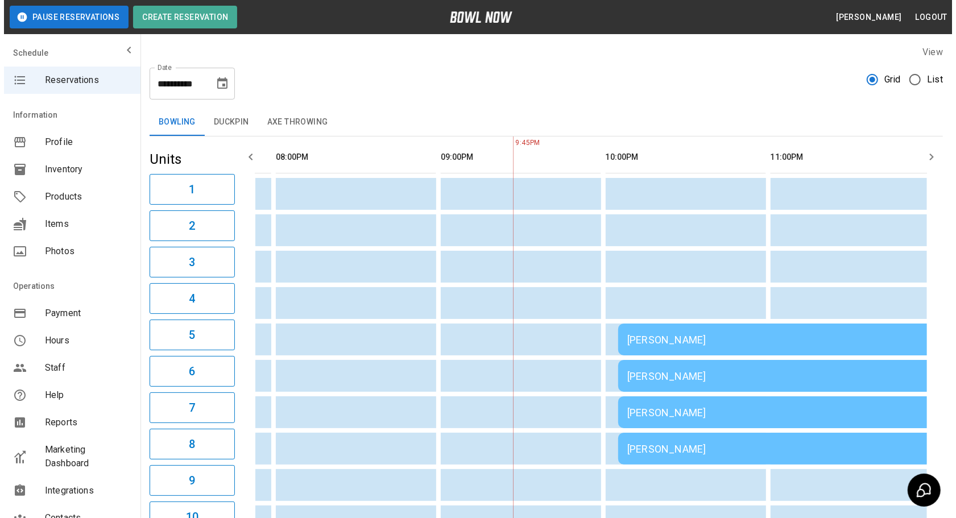
scroll to position [0, 1462]
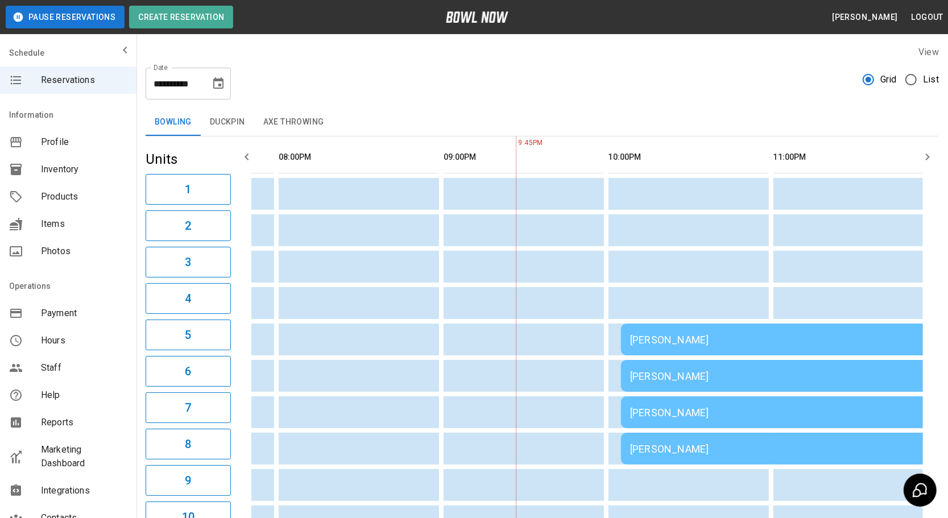
click at [658, 386] on td "[PERSON_NAME]" at bounding box center [785, 376] width 328 height 32
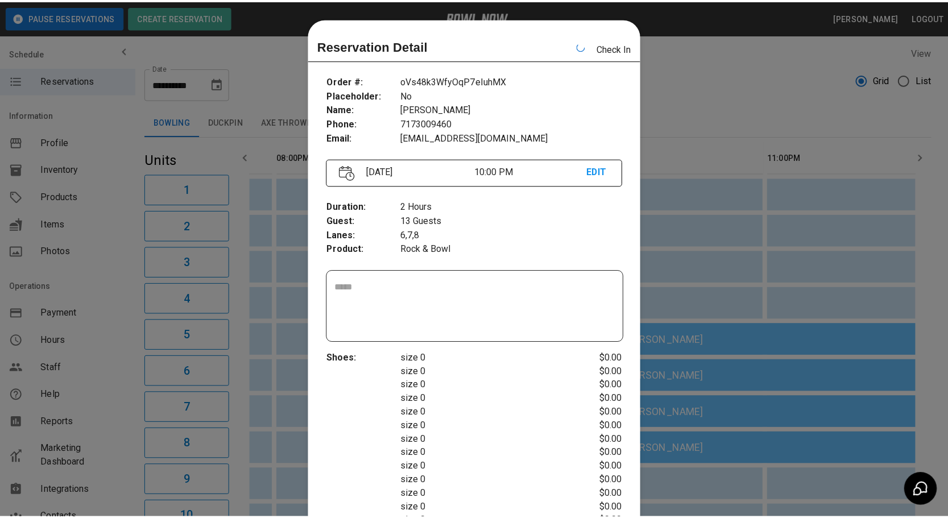
scroll to position [18, 0]
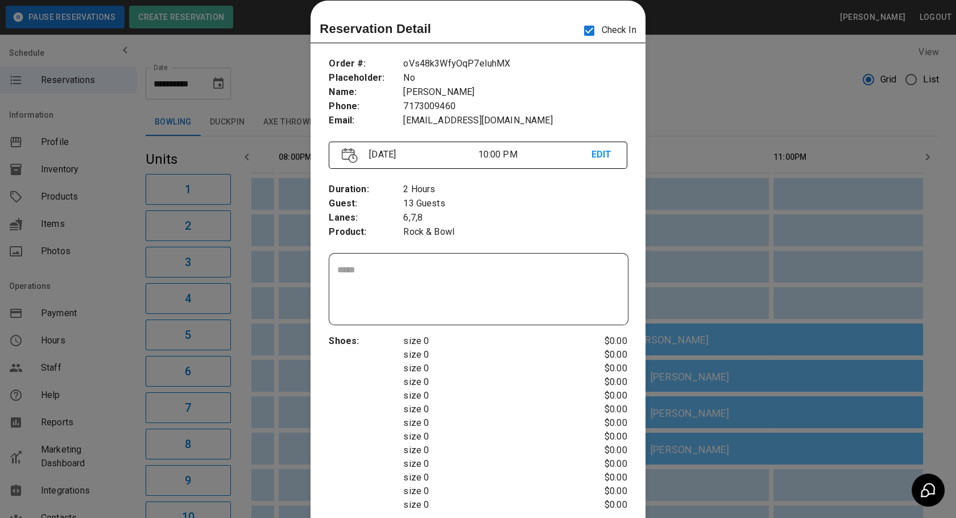
click at [796, 309] on div at bounding box center [478, 259] width 956 height 518
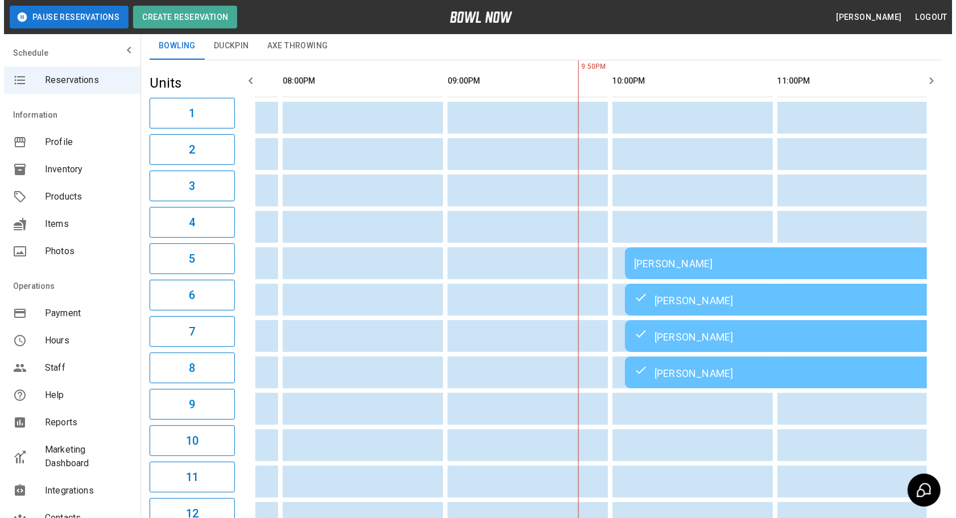
scroll to position [77, 0]
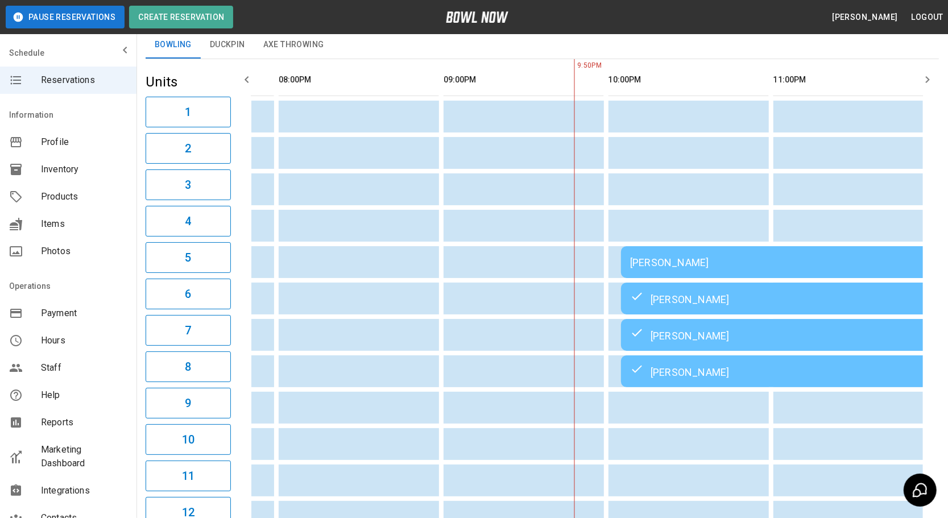
click at [669, 259] on div "[PERSON_NAME]" at bounding box center [784, 263] width 309 height 12
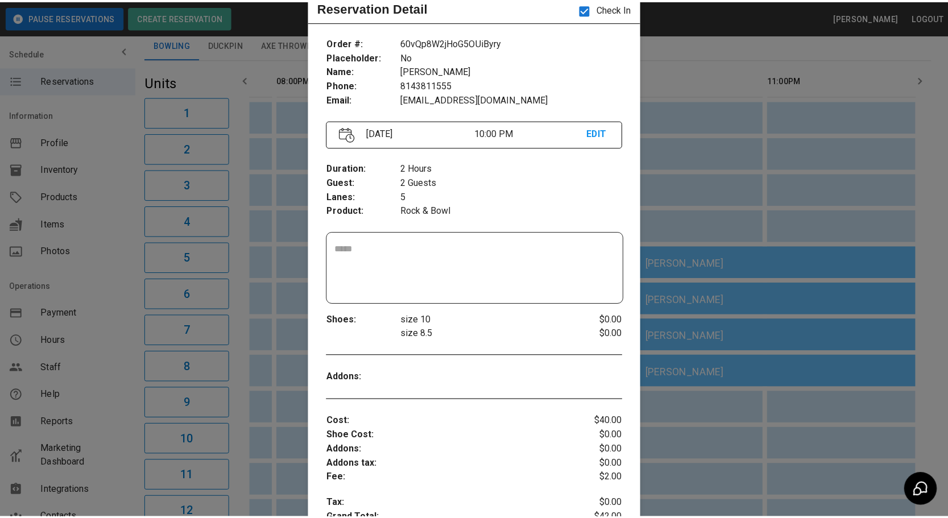
scroll to position [40, 0]
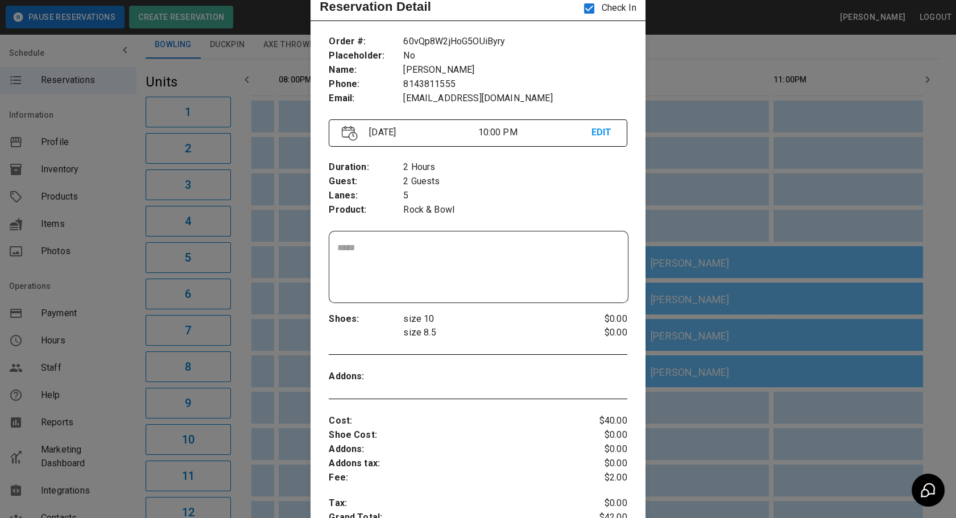
click at [222, 272] on div at bounding box center [478, 259] width 956 height 518
